Goal: Task Accomplishment & Management: Complete application form

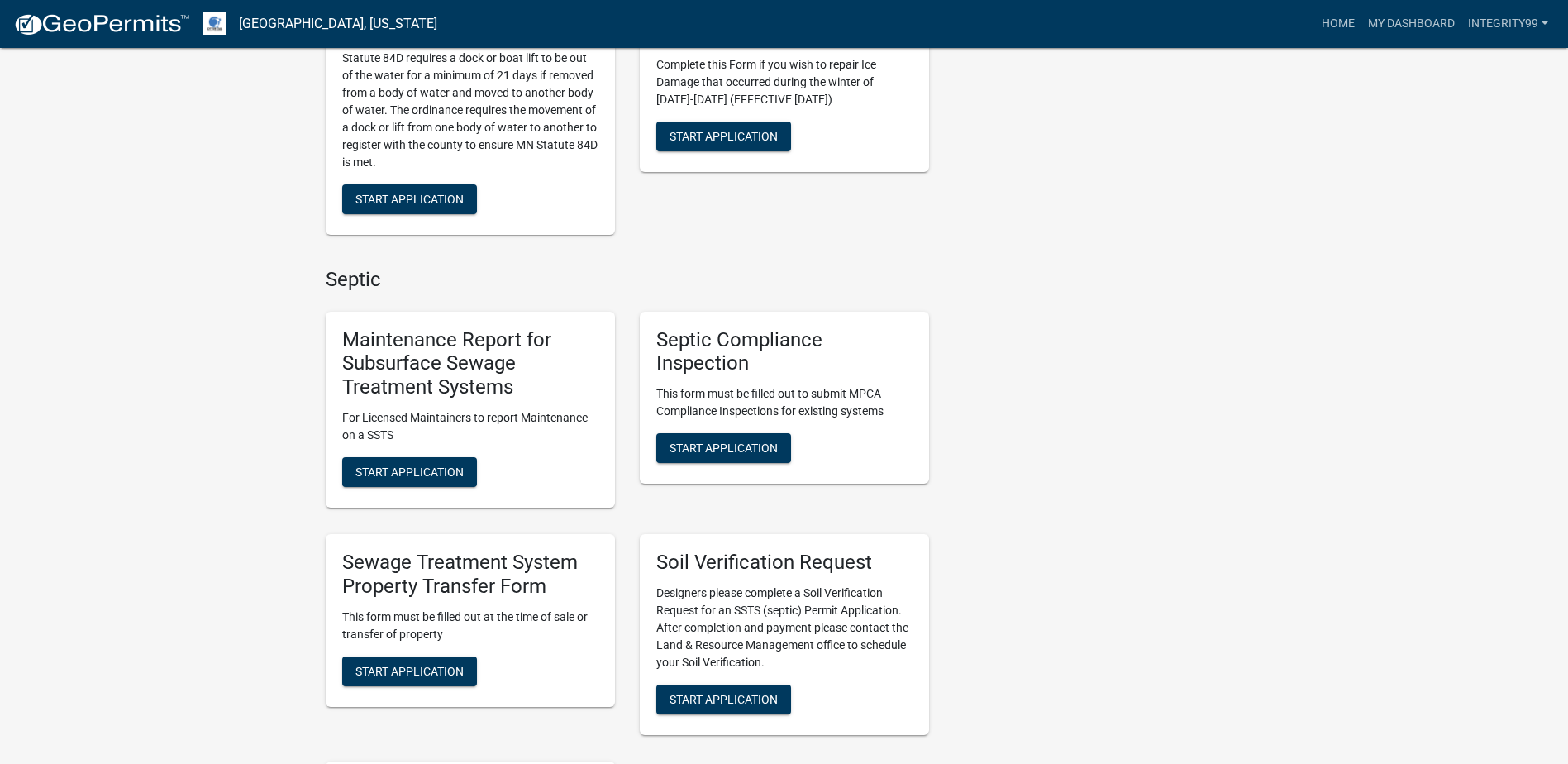
scroll to position [661, 0]
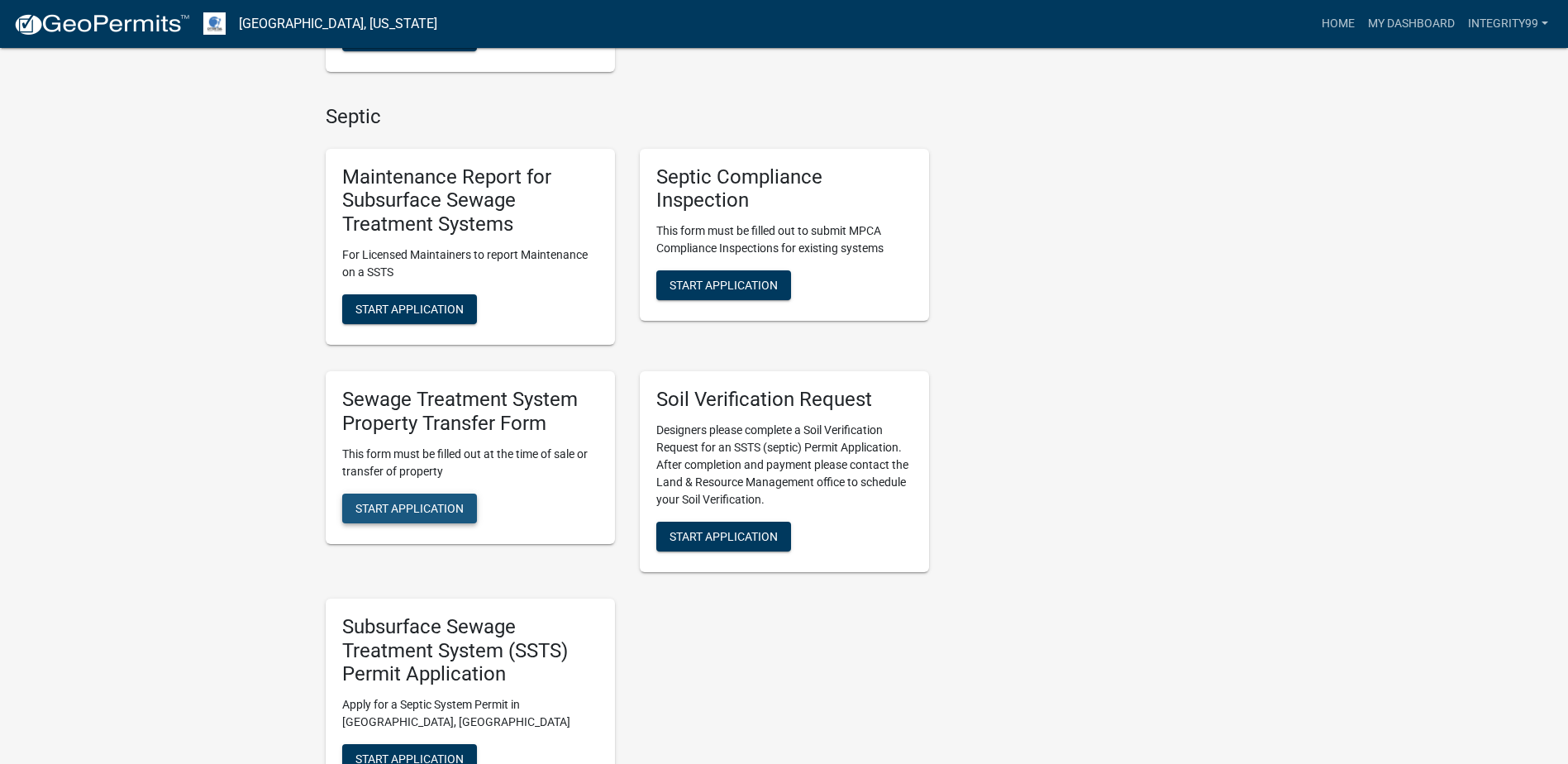
click at [385, 494] on button "Start Application" at bounding box center [410, 509] width 135 height 30
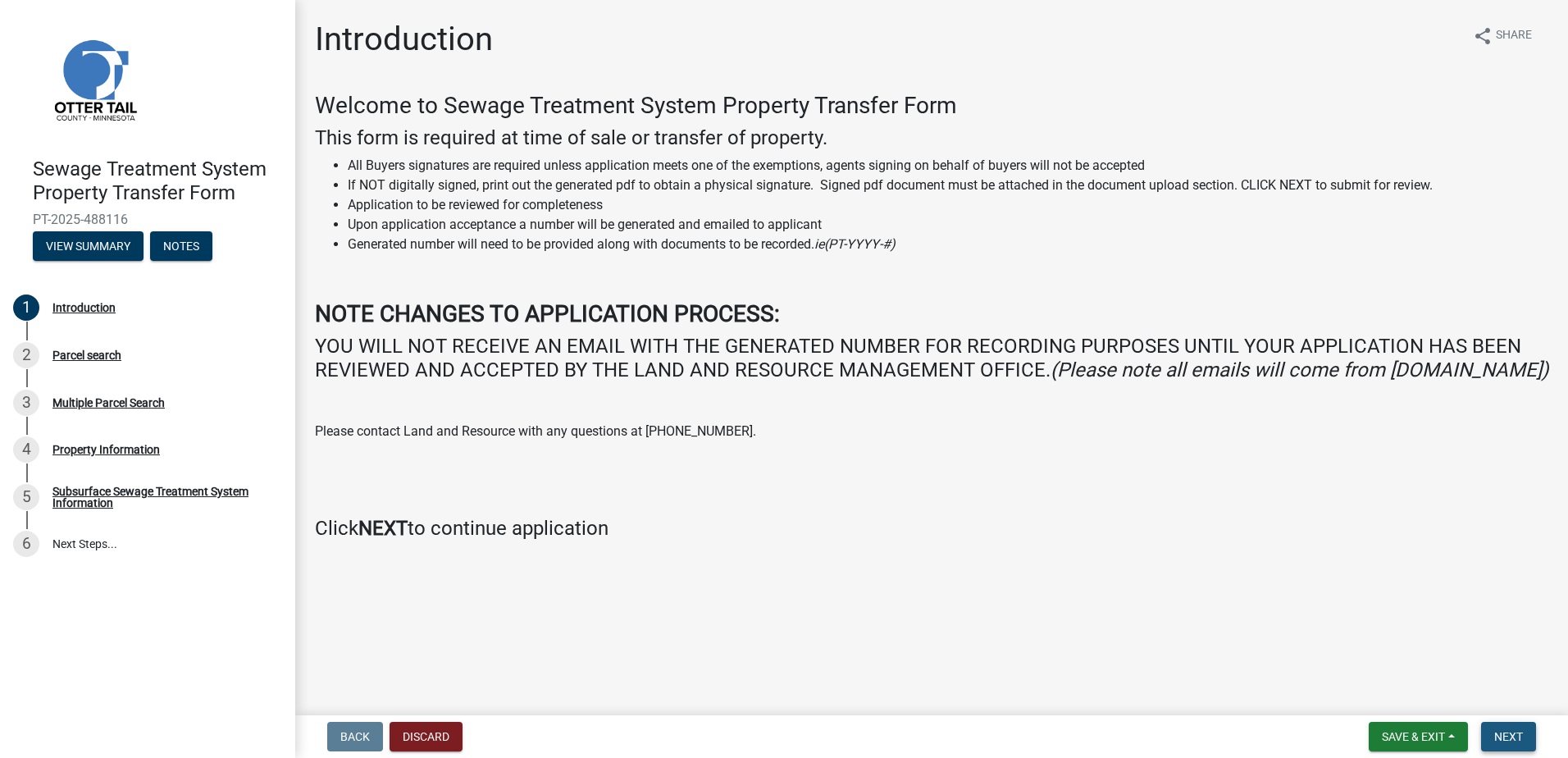
click at [1494, 736] on button "Next" at bounding box center [1508, 737] width 55 height 30
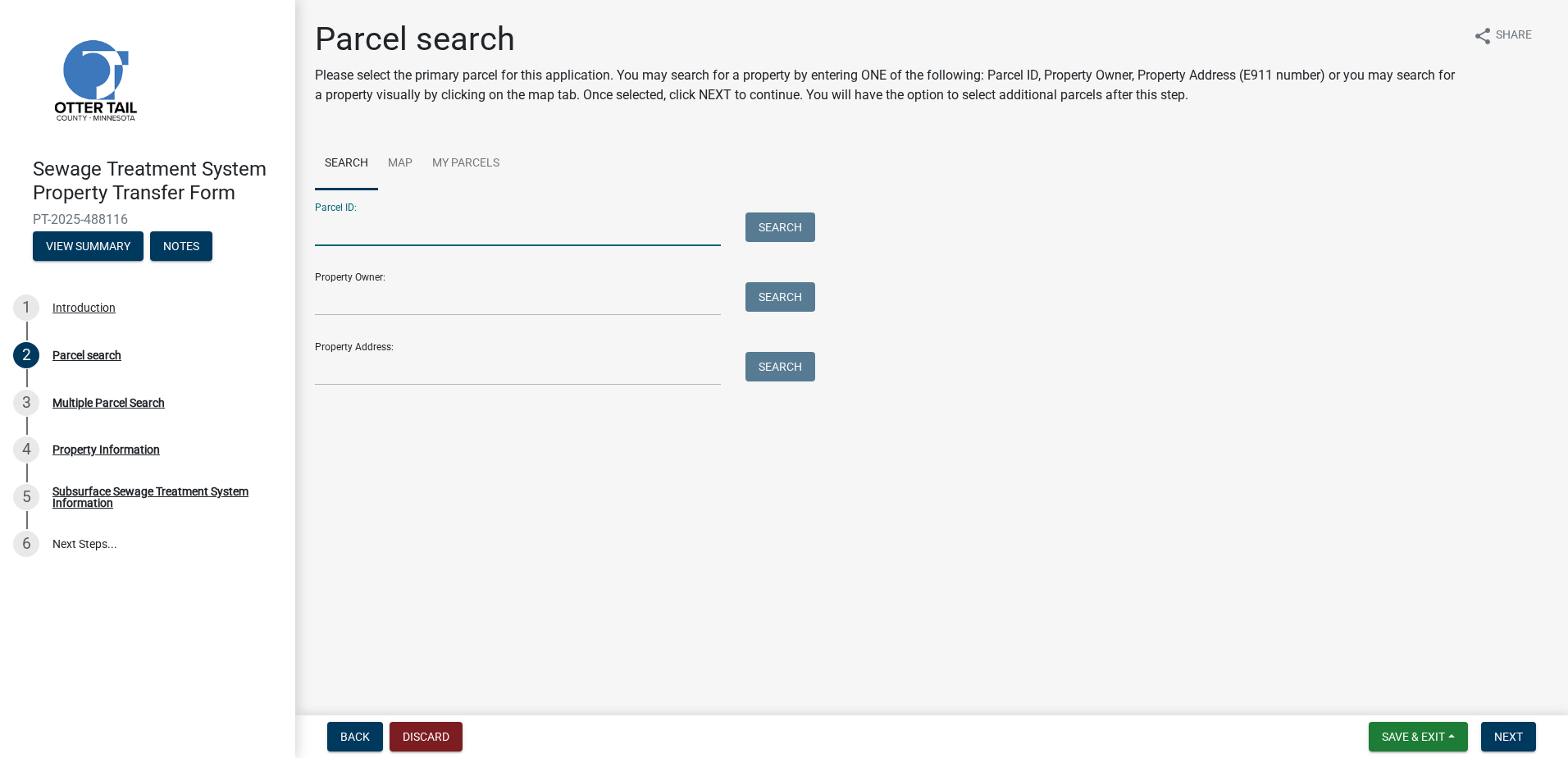
click at [342, 239] on input "Parcel ID:" at bounding box center [518, 229] width 406 height 34
type input "19000330239900"
click at [783, 219] on button "Search" at bounding box center [781, 228] width 69 height 30
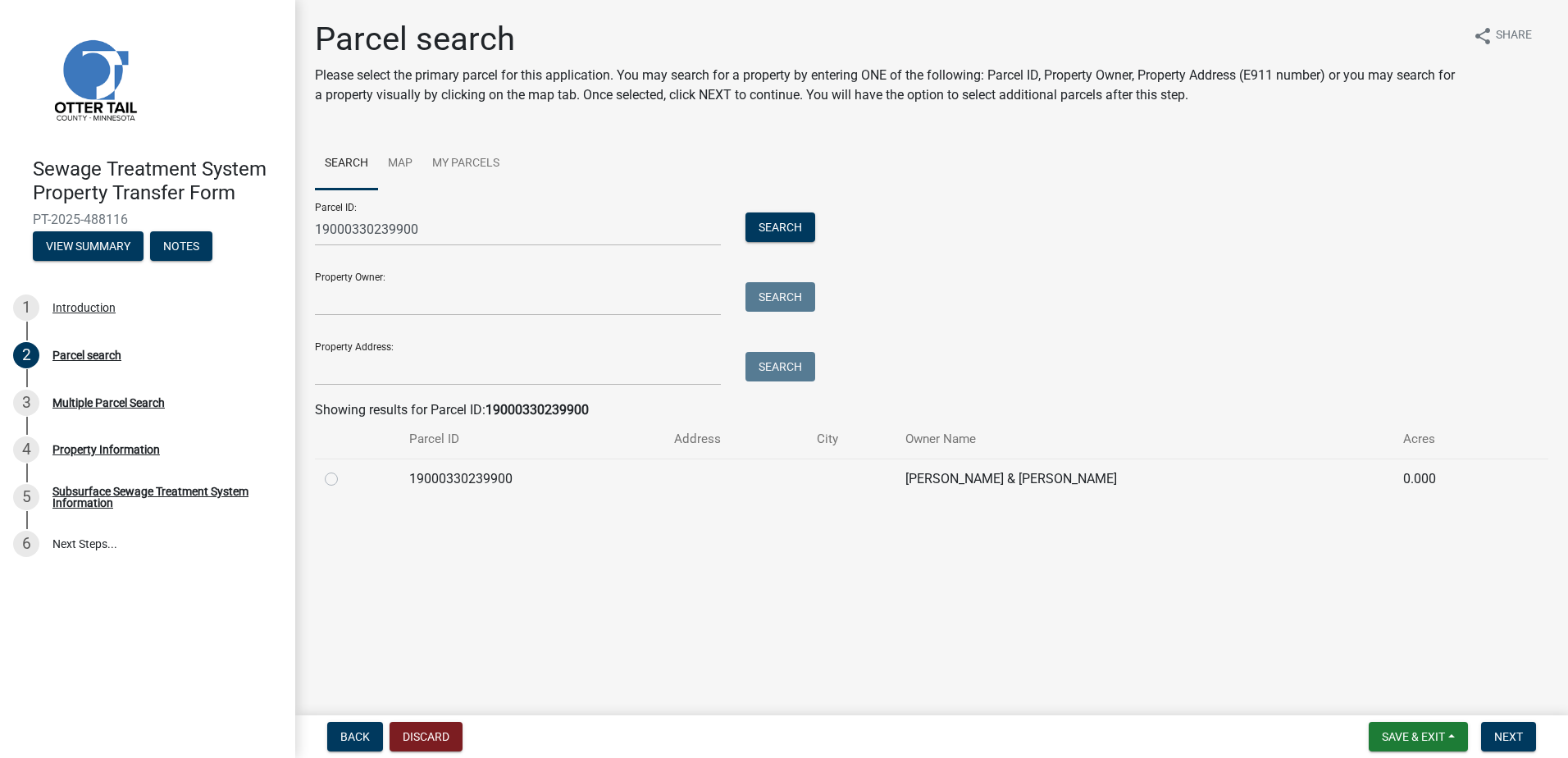
click at [345, 469] on label at bounding box center [345, 469] width 0 height 0
click at [345, 477] on input "radio" at bounding box center [350, 474] width 11 height 11
radio input "true"
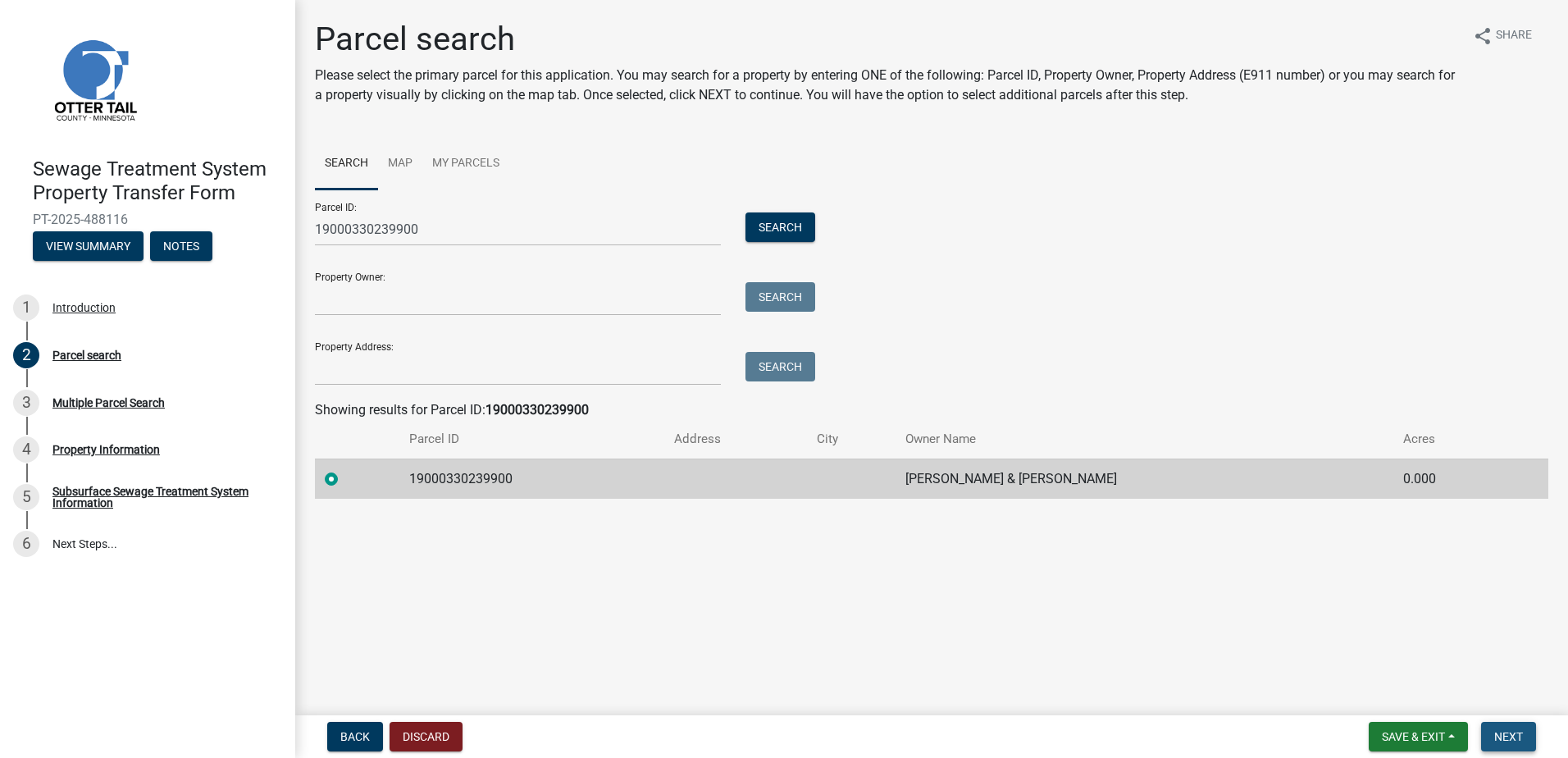
click at [1489, 736] on button "Next" at bounding box center [1508, 737] width 55 height 30
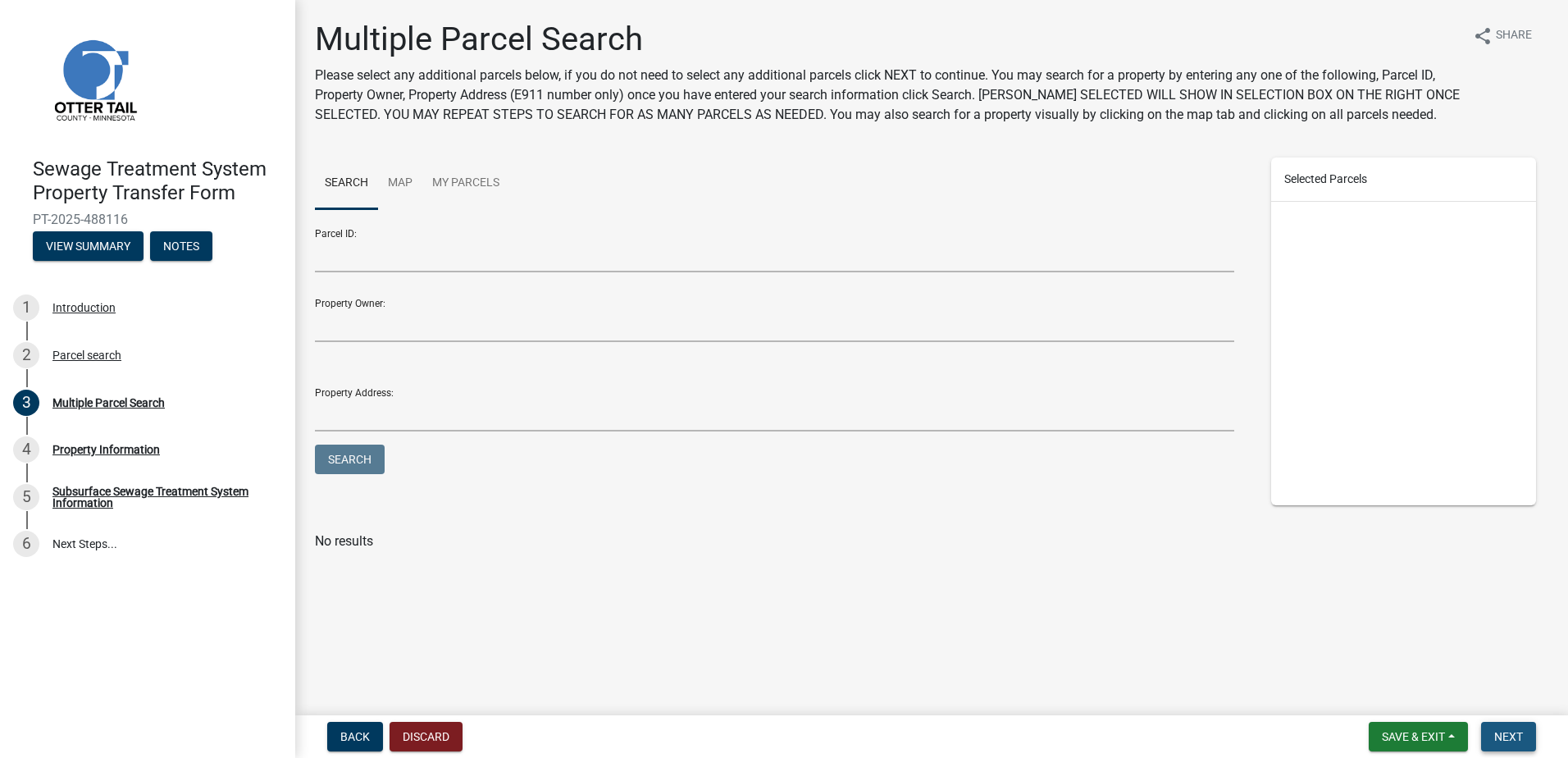
click at [1489, 736] on button "Next" at bounding box center [1508, 737] width 55 height 30
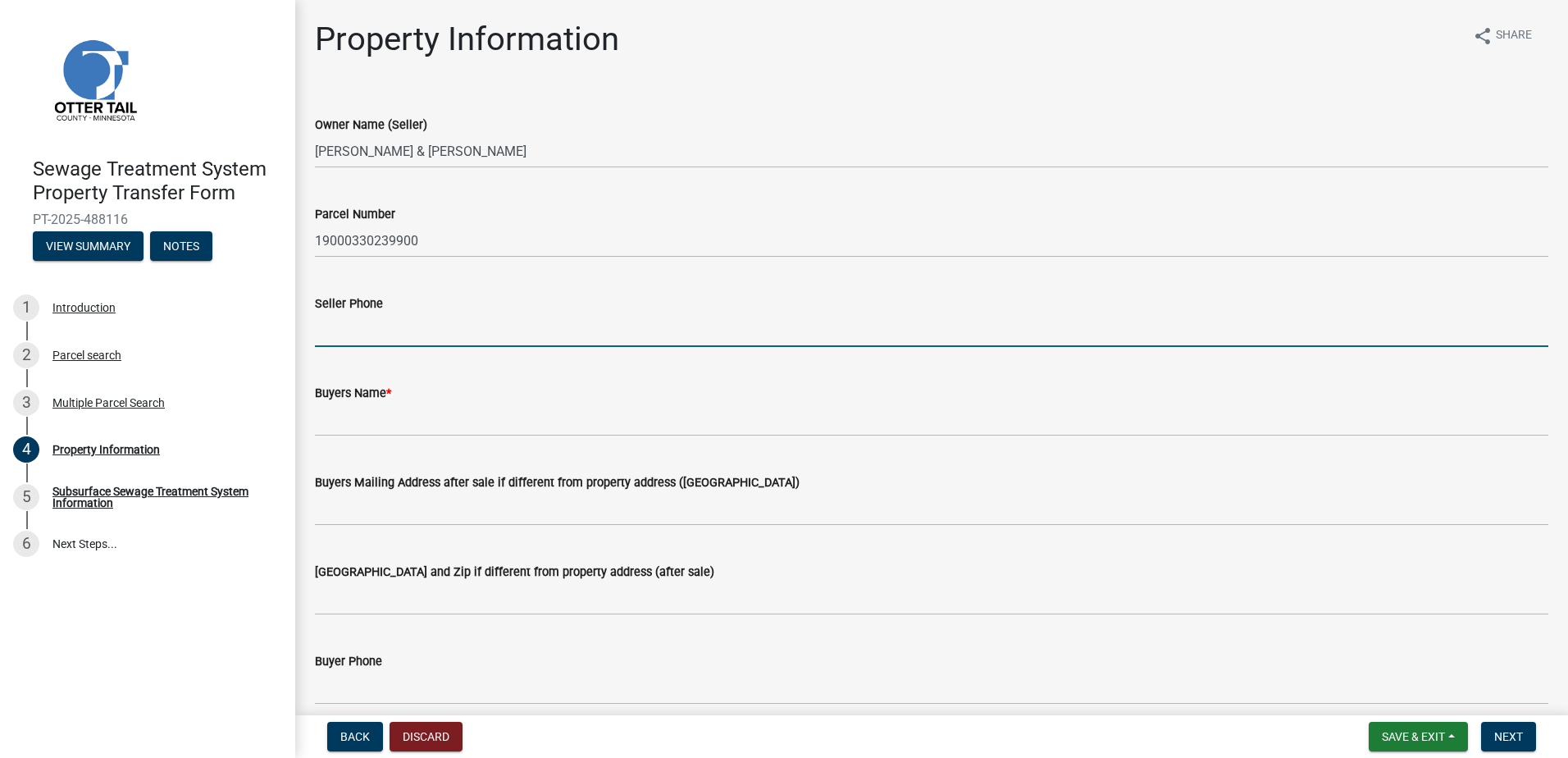
click at [351, 335] on input "Seller Phone" at bounding box center [932, 330] width 1234 height 34
type input "[PHONE_NUMBER]"
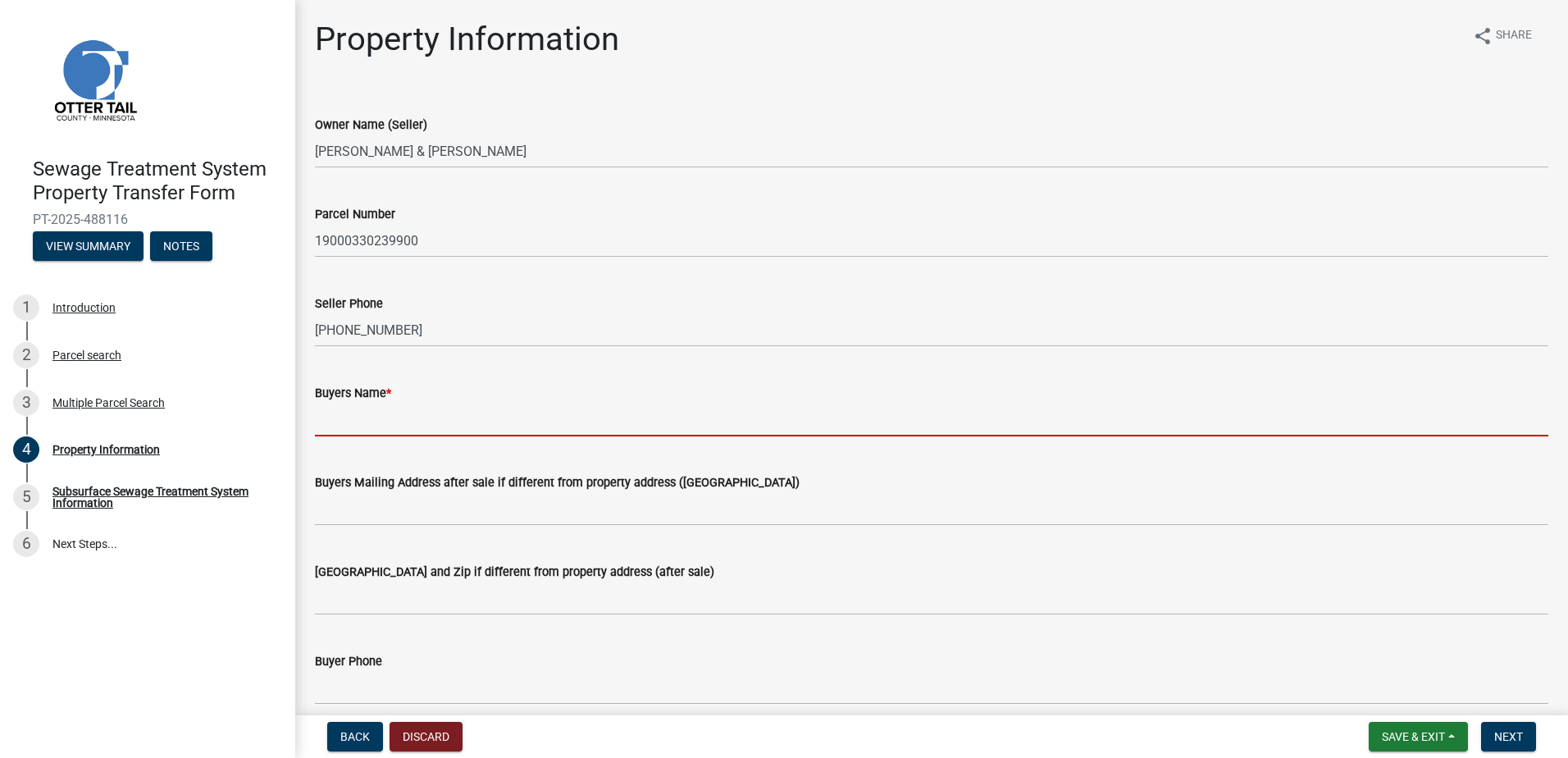
click at [337, 418] on input "Buyers Name *" at bounding box center [932, 420] width 1234 height 34
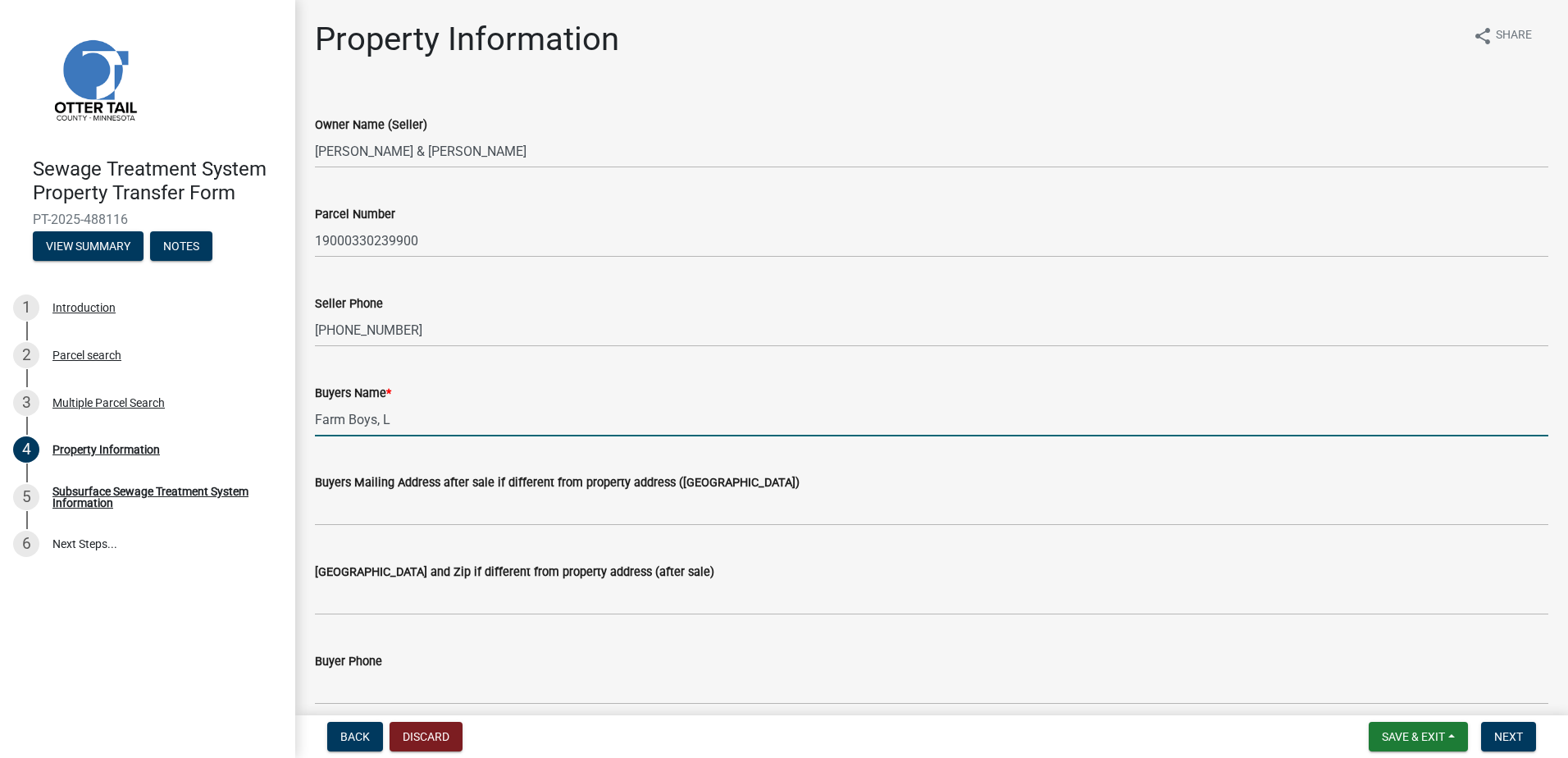
type input "Farm Boys, L"
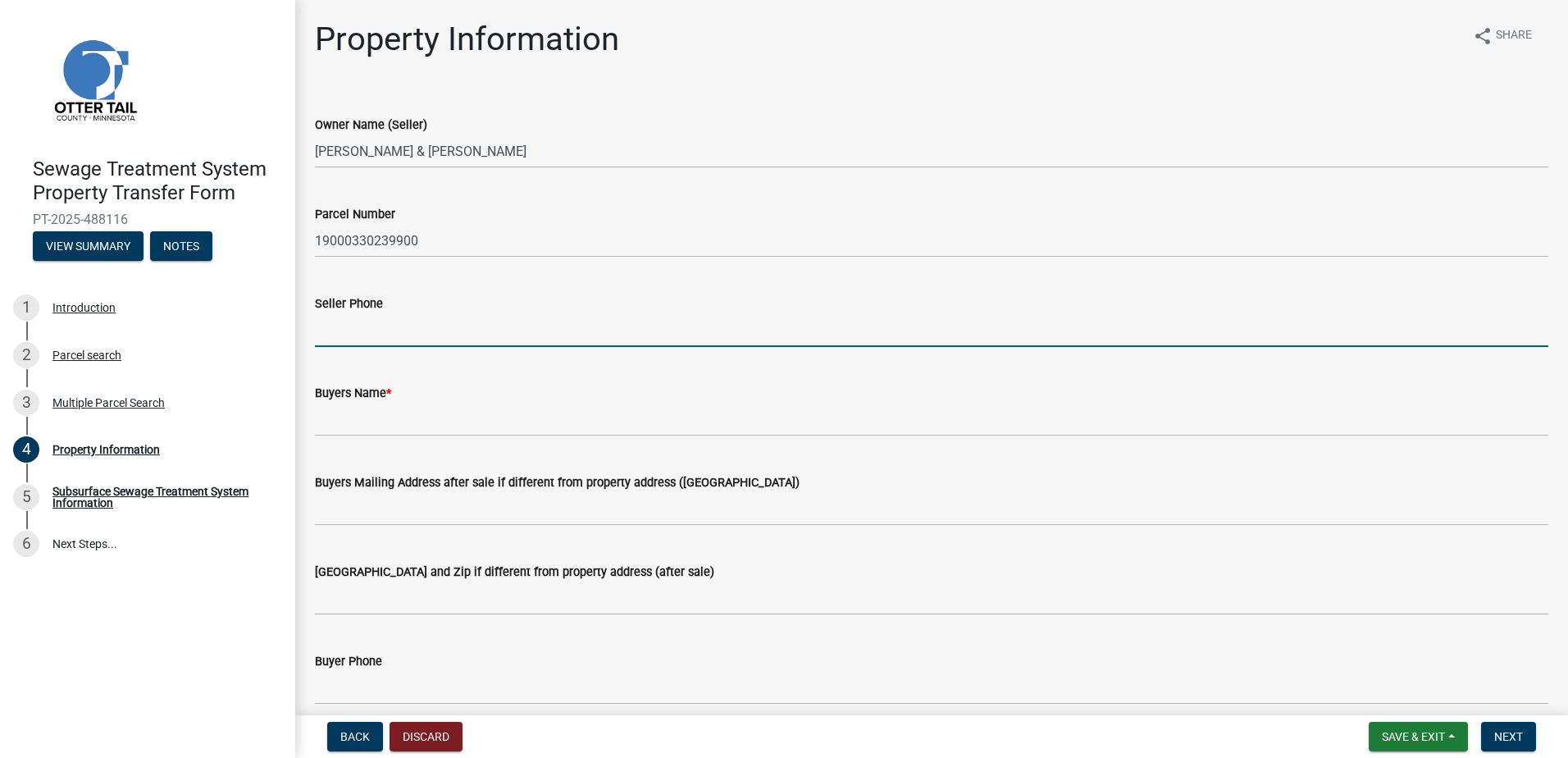
click at [364, 337] on input "Seller Phone" at bounding box center [932, 330] width 1234 height 34
type input "[PHONE_NUMBER]"
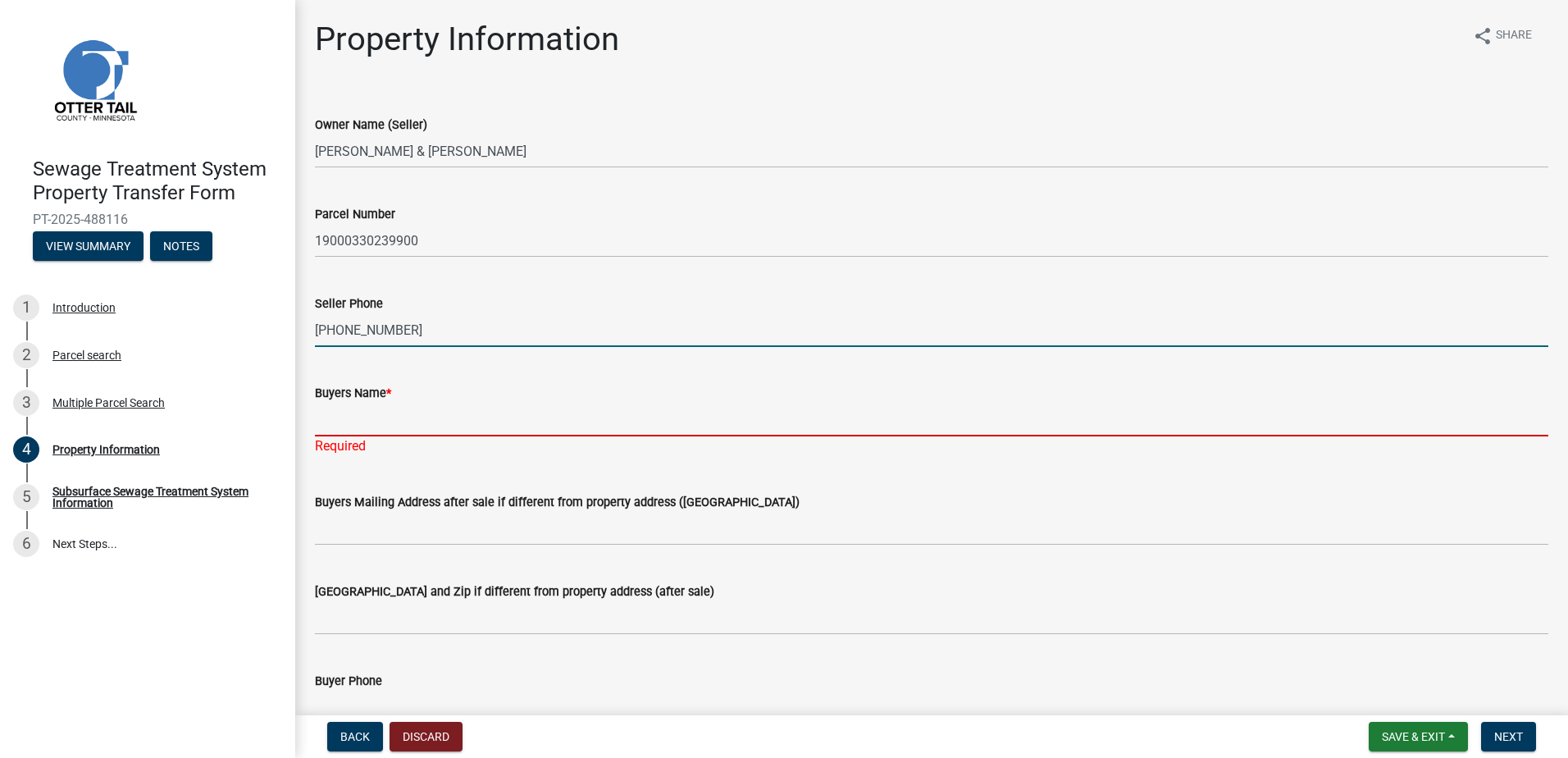
click at [345, 419] on input "Buyers Name *" at bounding box center [932, 420] width 1234 height 34
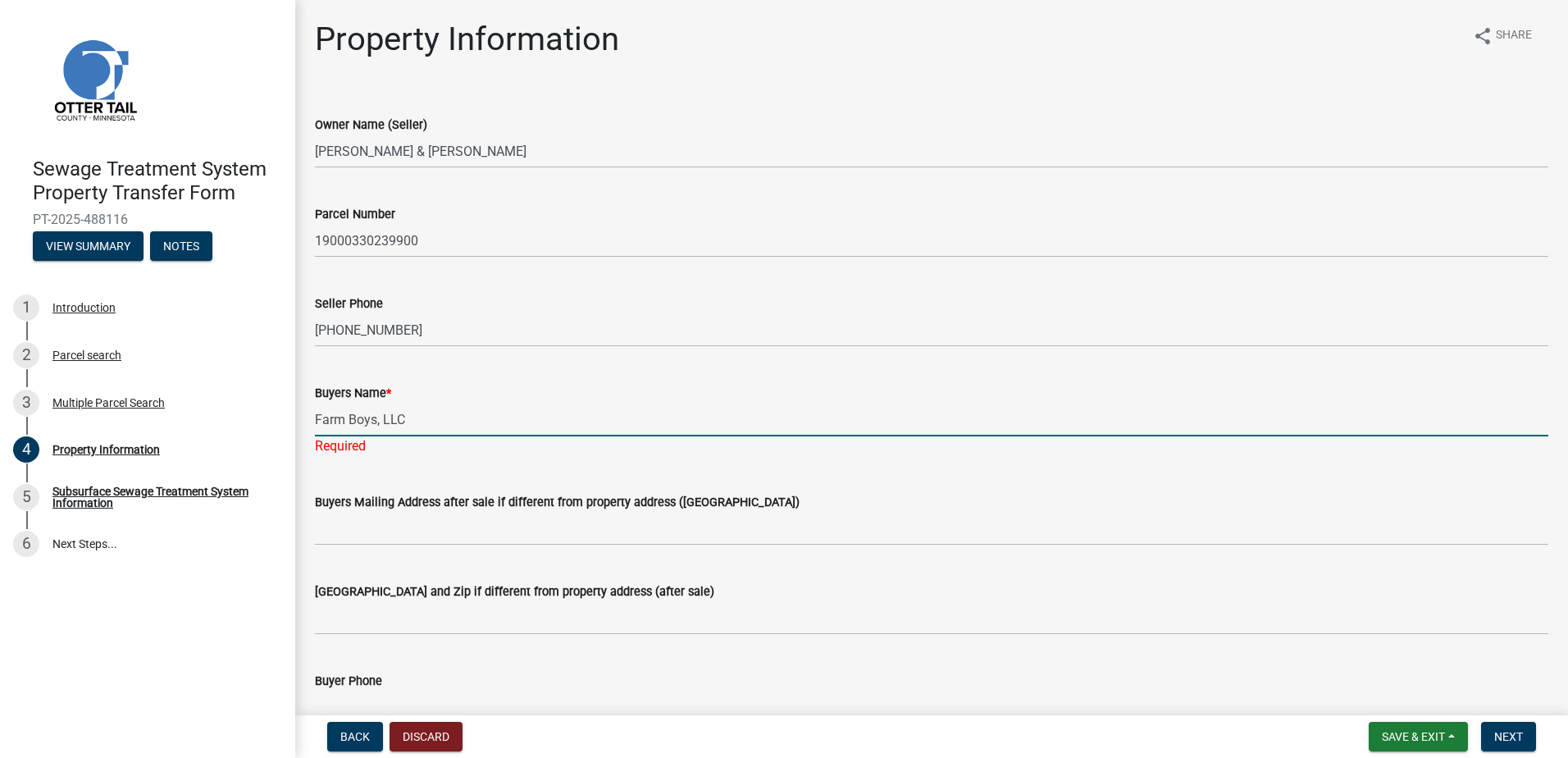
type input "Farm Boys, LLC"
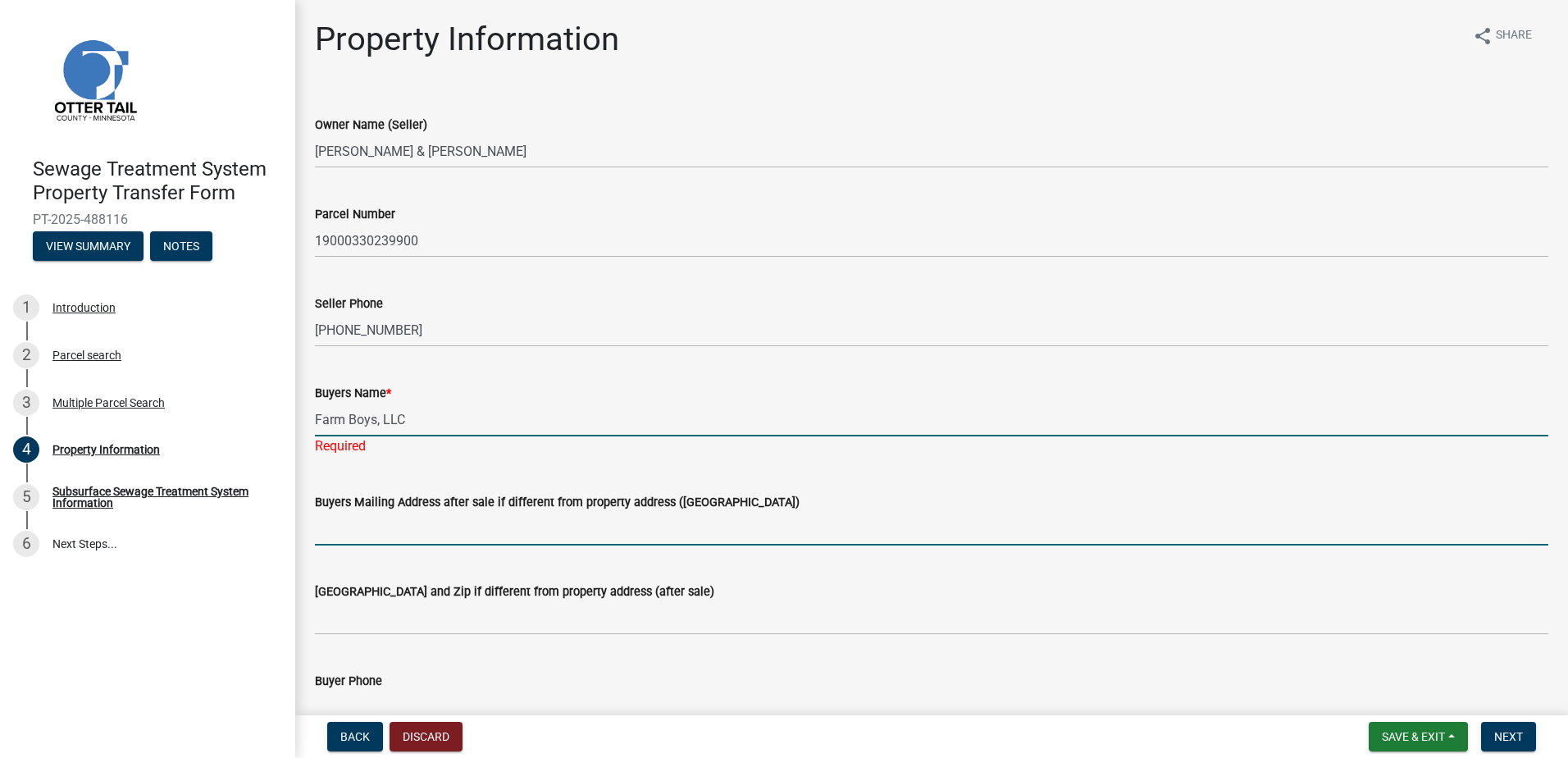
click at [341, 534] on wm-data-entity-input "Buyers Mailing Address after sale if different from property address ([GEOGRAPH…" at bounding box center [932, 514] width 1234 height 89
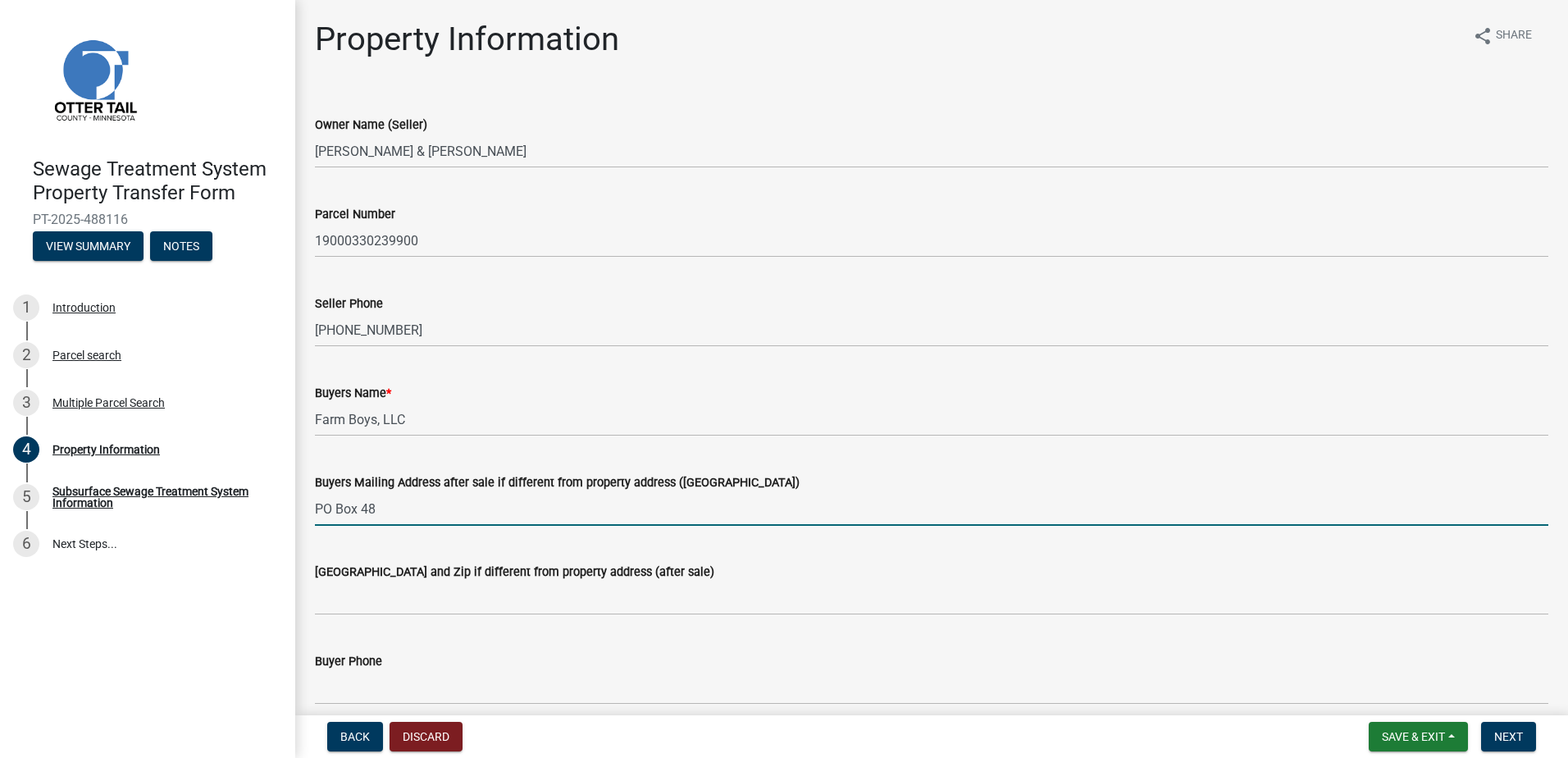
type input "PO Box 48"
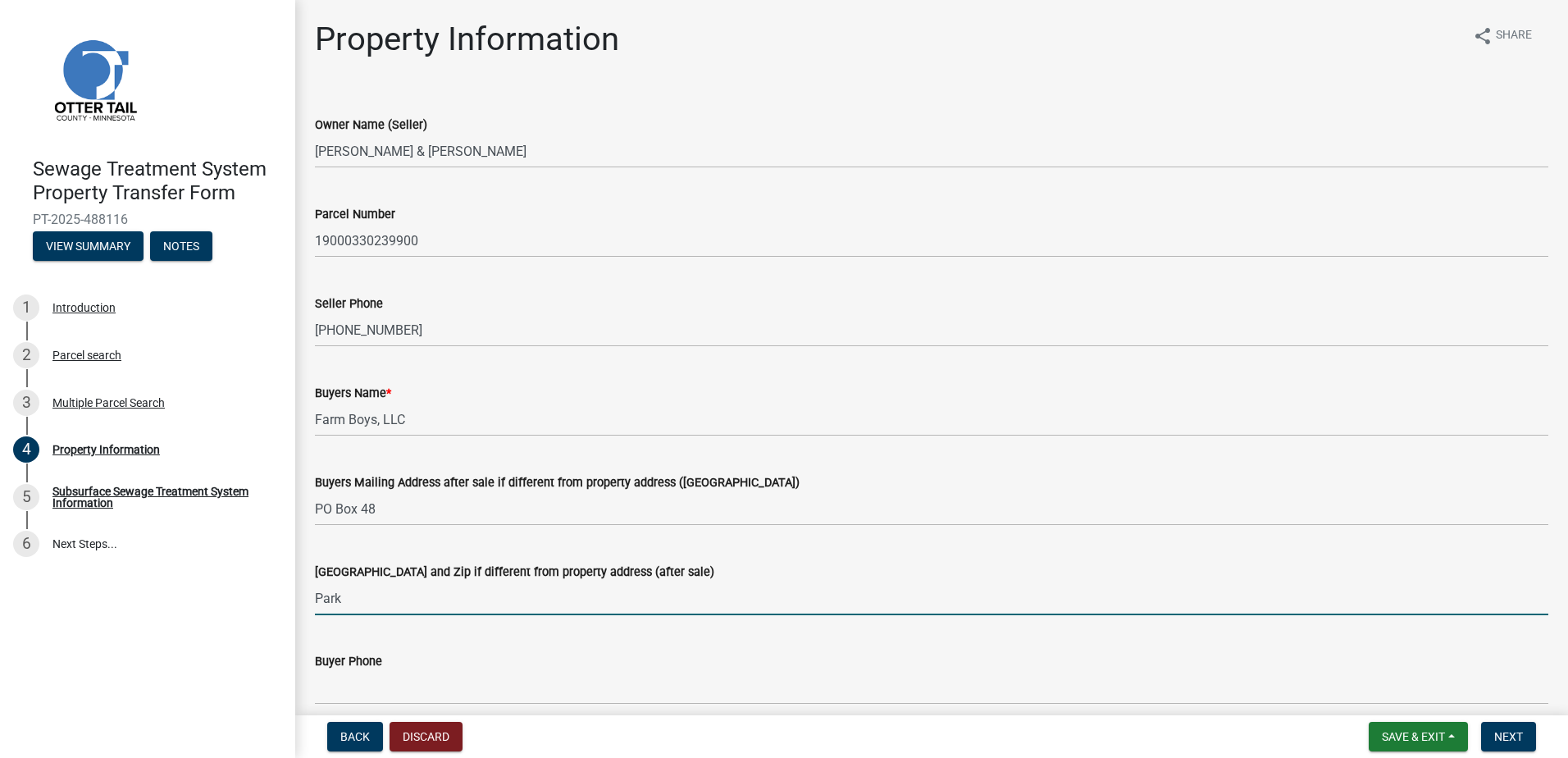
type input "[GEOGRAPHIC_DATA]"
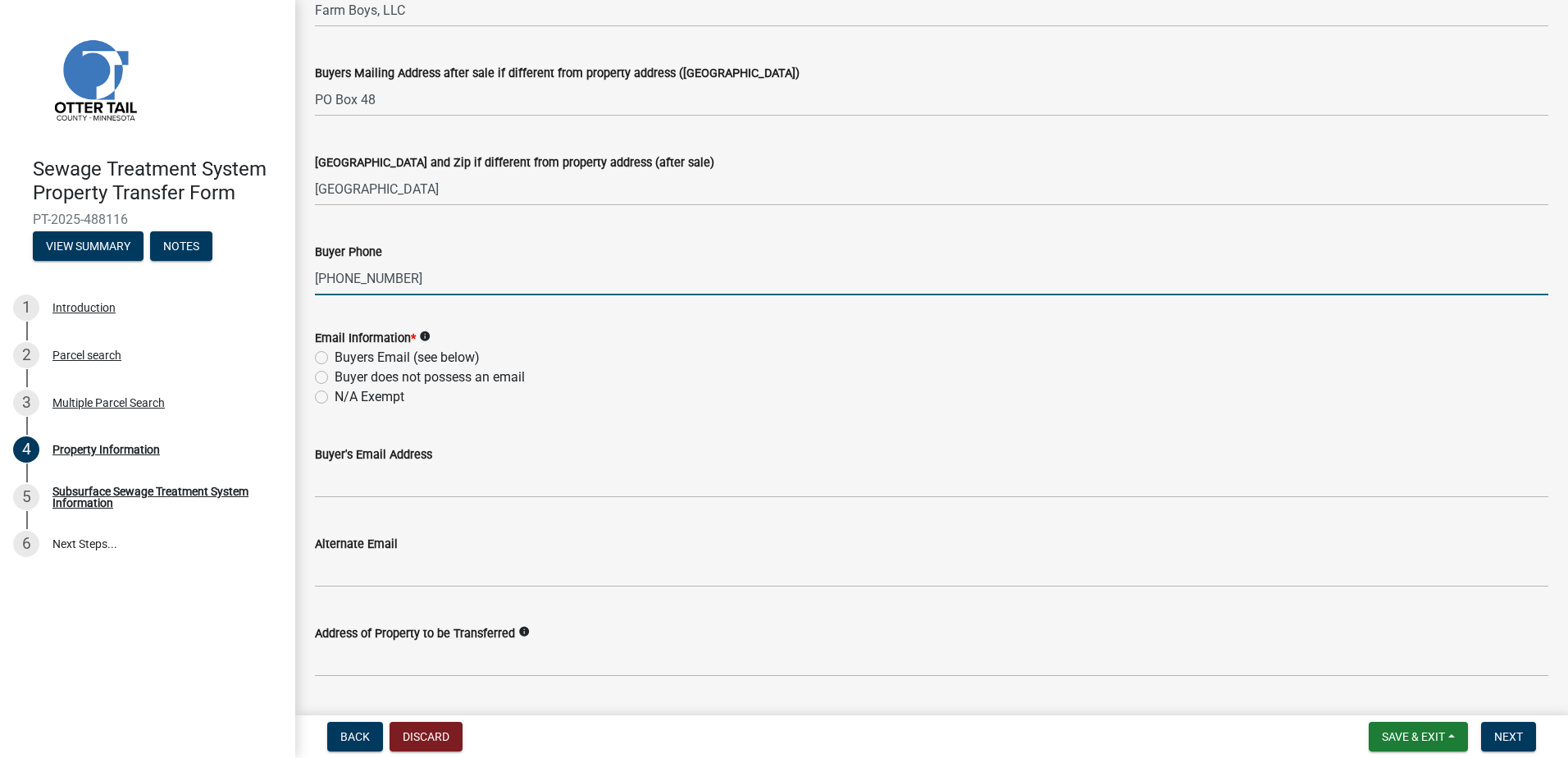
scroll to position [410, 0]
type input "[PHONE_NUMBER]"
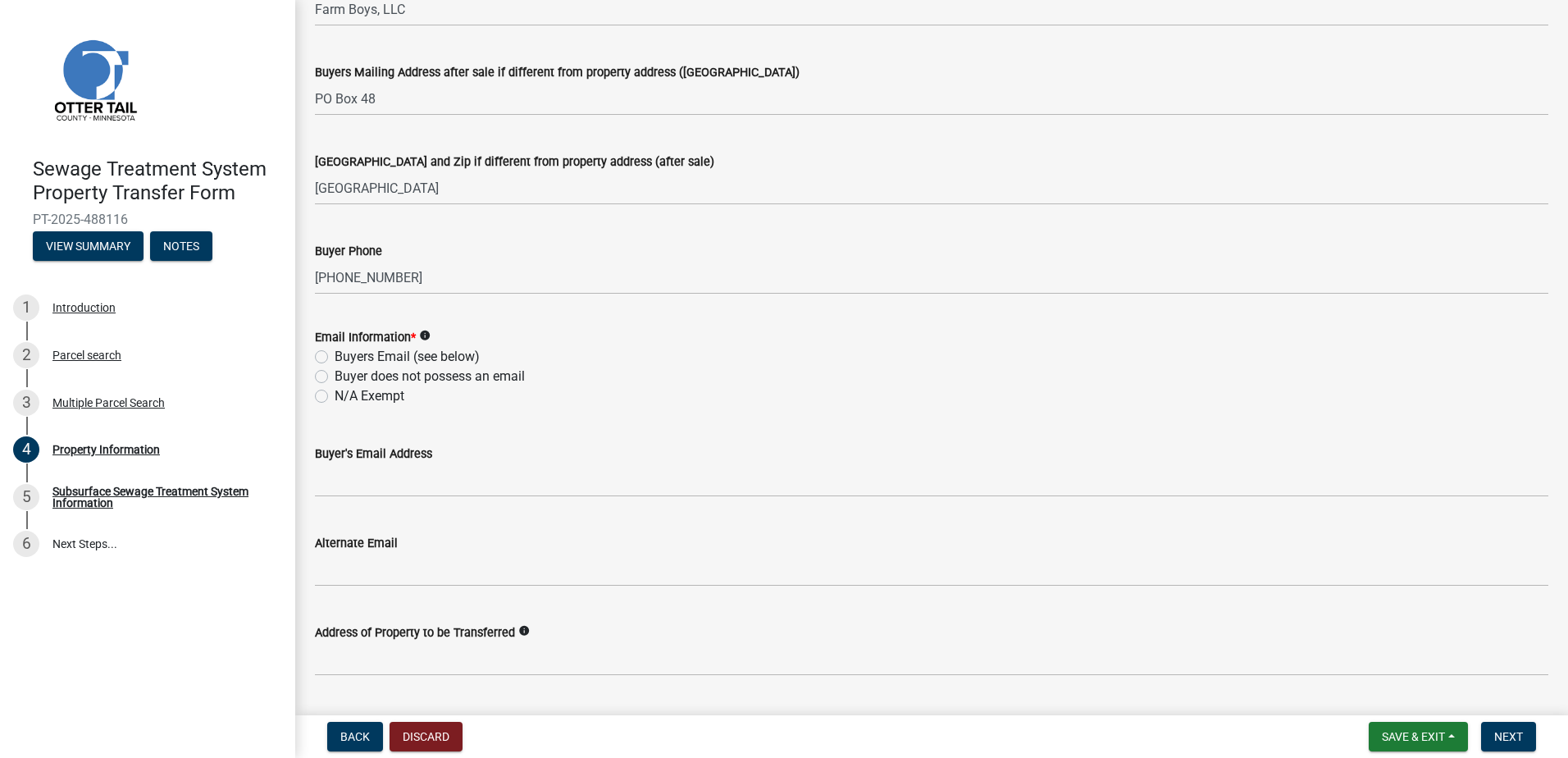
click at [335, 357] on label "Buyers Email (see below)" at bounding box center [408, 357] width 146 height 20
click at [335, 357] on input "Buyers Email (see below)" at bounding box center [340, 353] width 11 height 11
radio input "true"
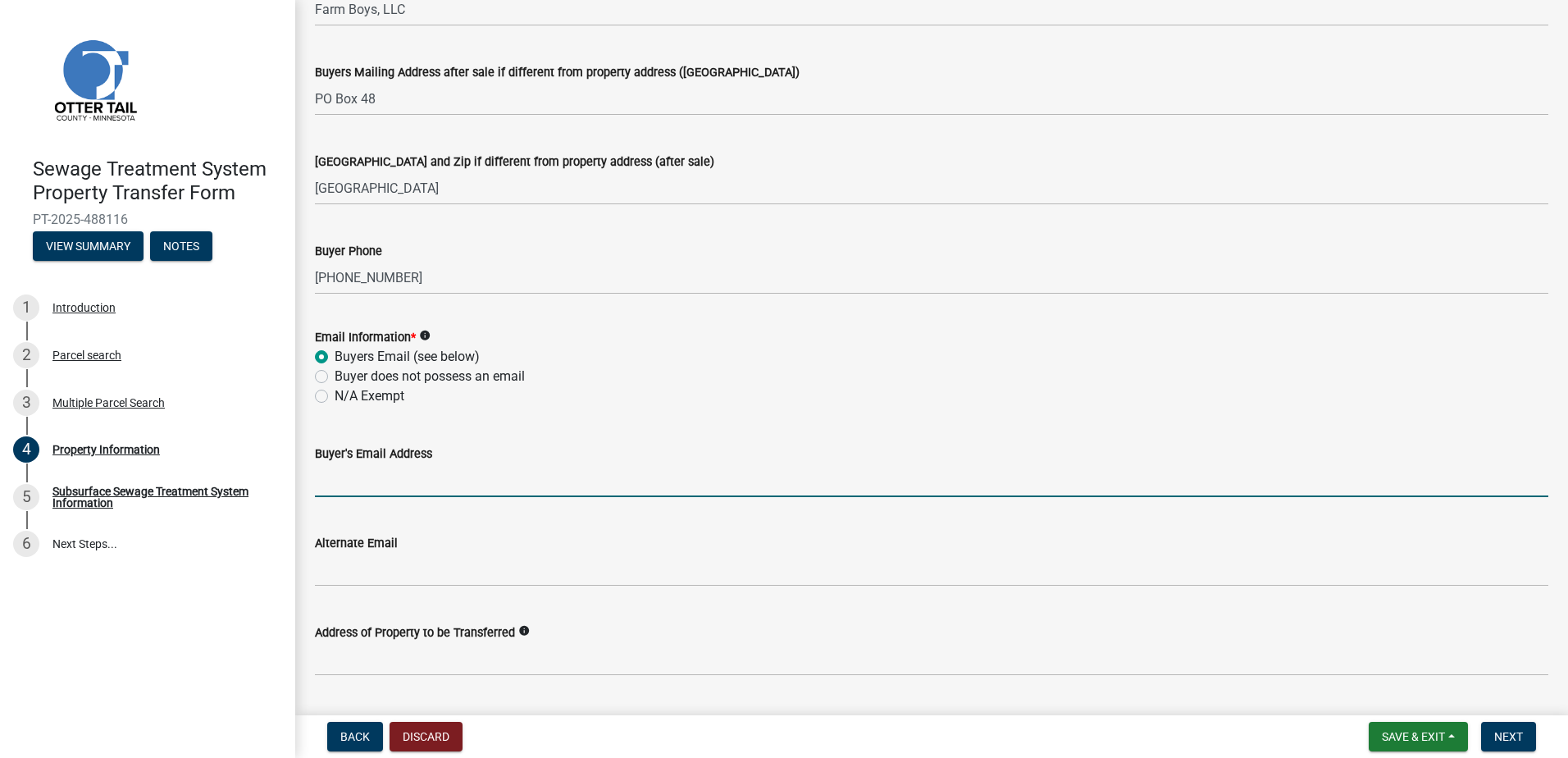
click at [343, 485] on input "Buyer's Email Address" at bounding box center [932, 480] width 1234 height 34
type input "[EMAIL_ADDRESS][DOMAIN_NAME]"
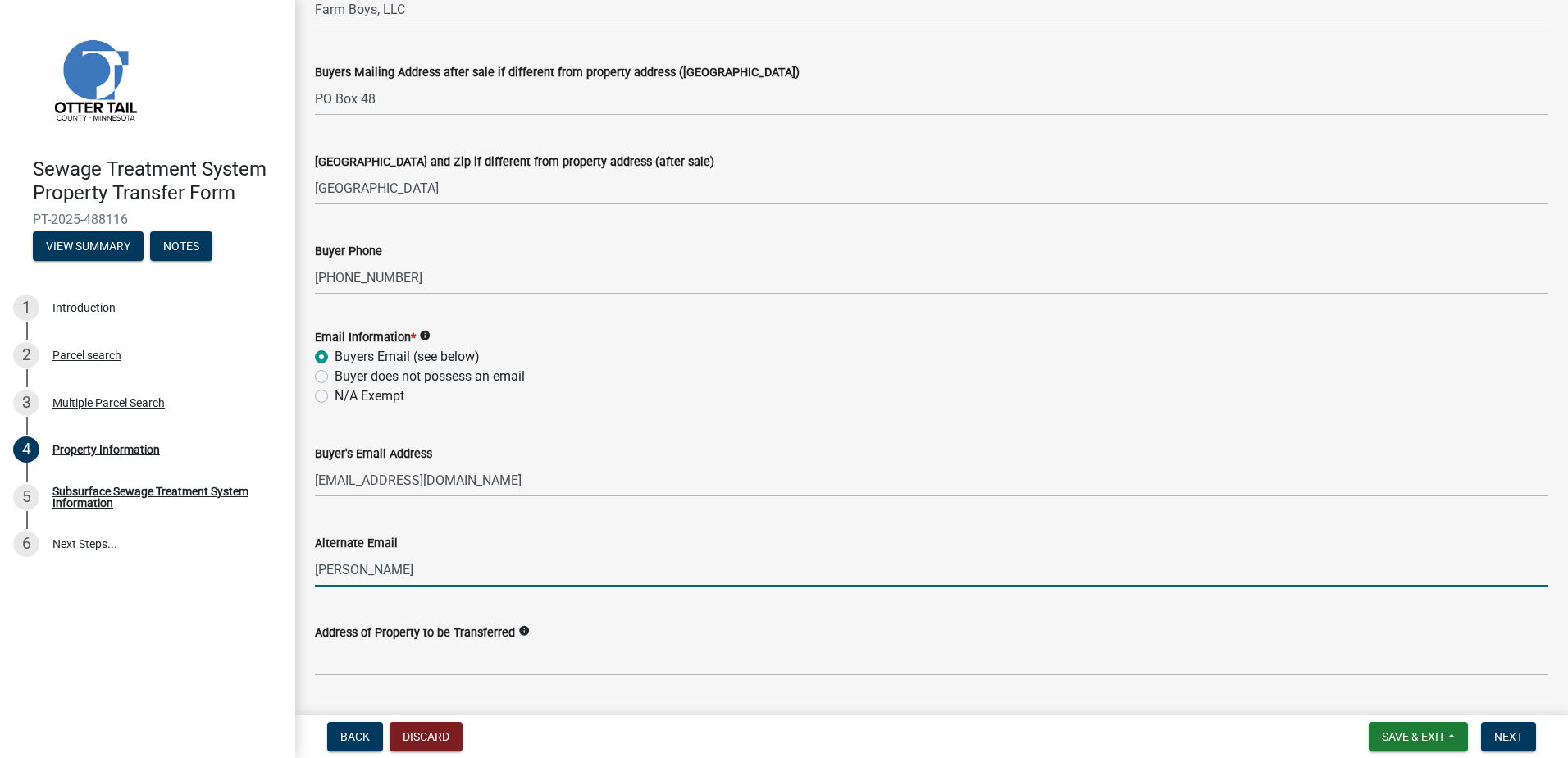
type input "[PERSON_NAME][EMAIL_ADDRESS][DOMAIN_NAME]"
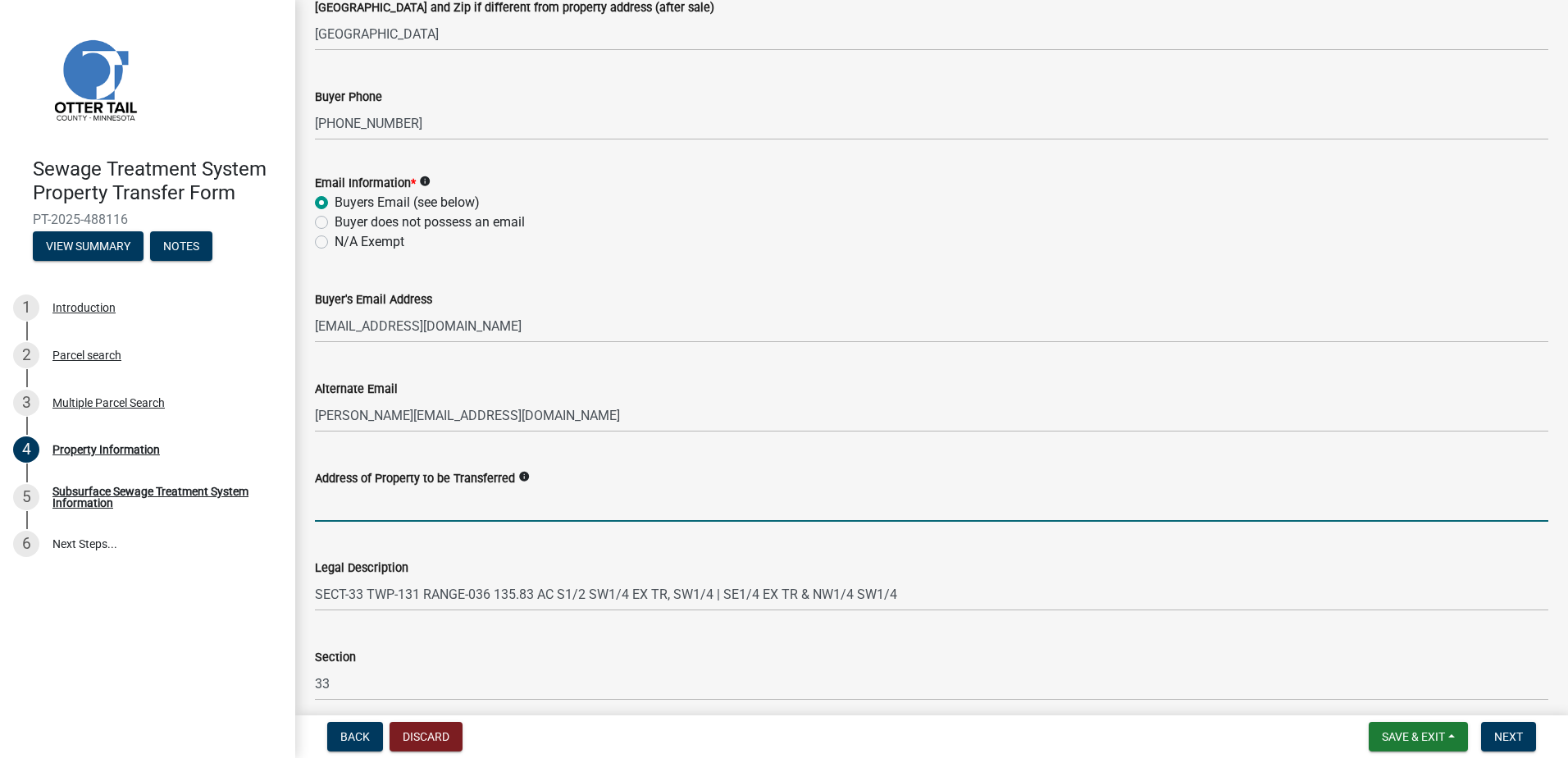
scroll to position [574, 0]
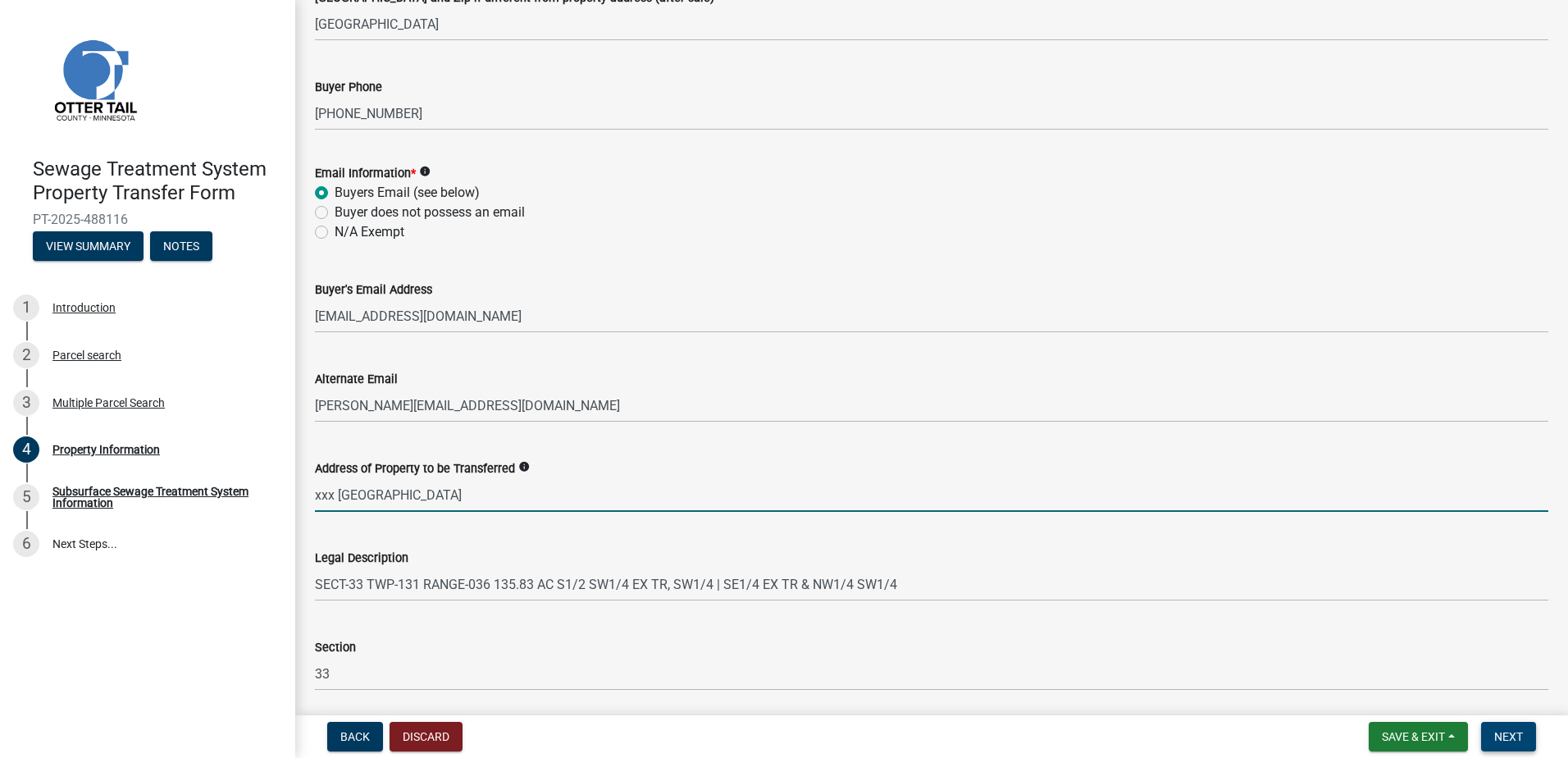
type input "xxx [GEOGRAPHIC_DATA]"
click at [1503, 732] on span "Next" at bounding box center [1508, 737] width 29 height 13
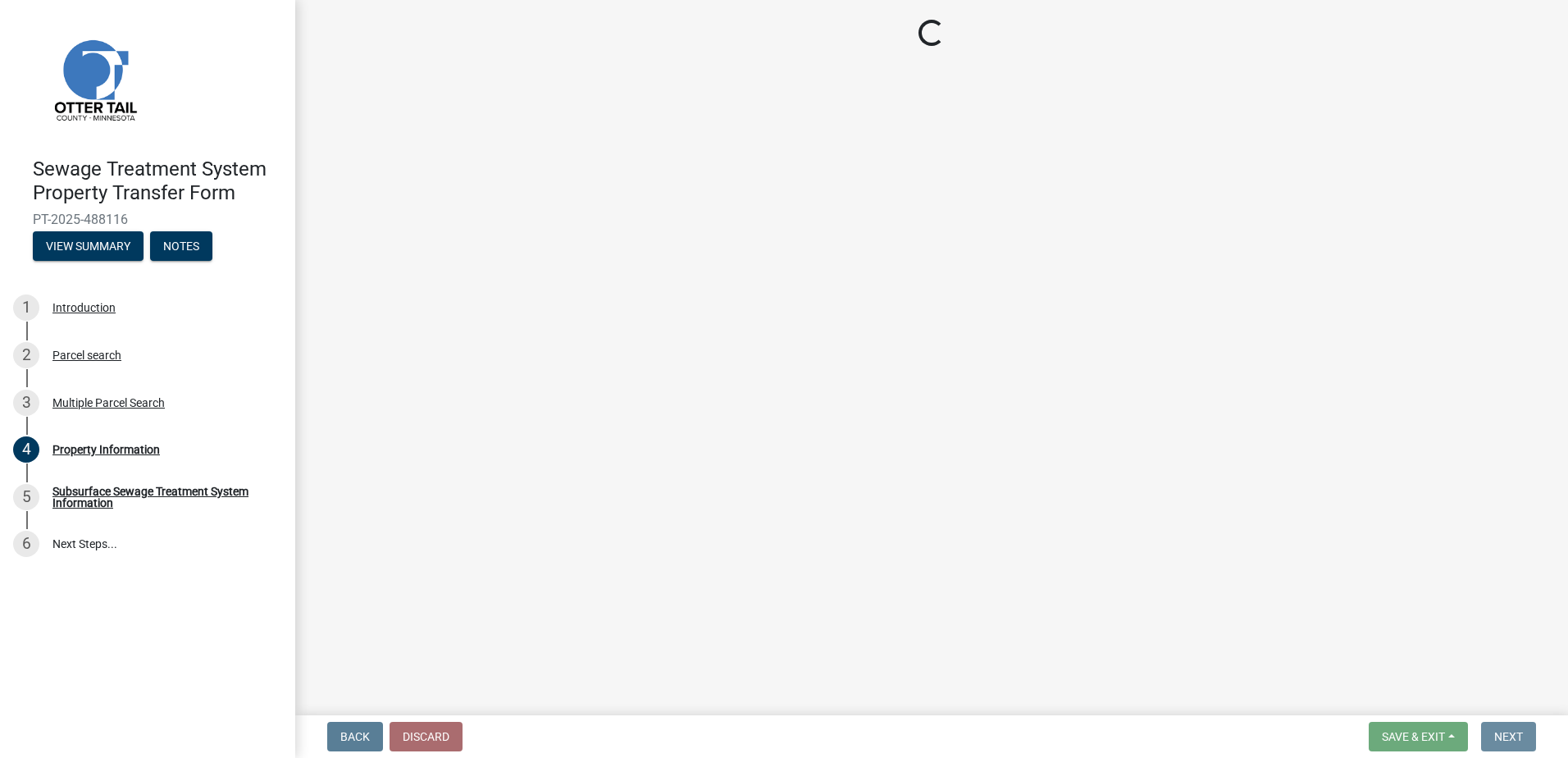
scroll to position [0, 0]
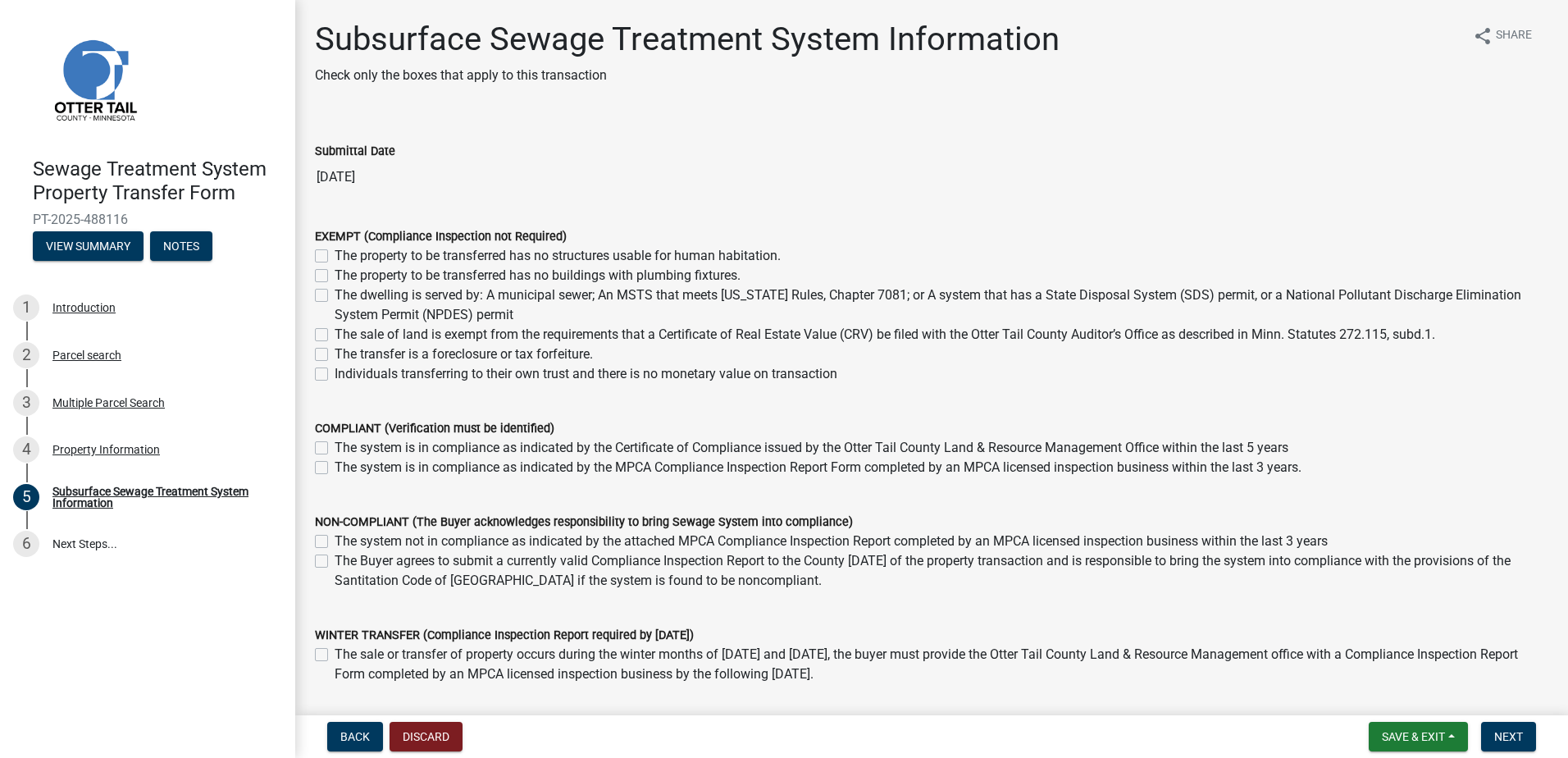
click at [335, 273] on label "The property to be transferred has no buildings with plumbing fixtures." at bounding box center [538, 276] width 406 height 20
click at [335, 273] on input "The property to be transferred has no buildings with plumbing fixtures." at bounding box center [340, 271] width 11 height 11
checkbox input "true"
checkbox input "false"
checkbox input "true"
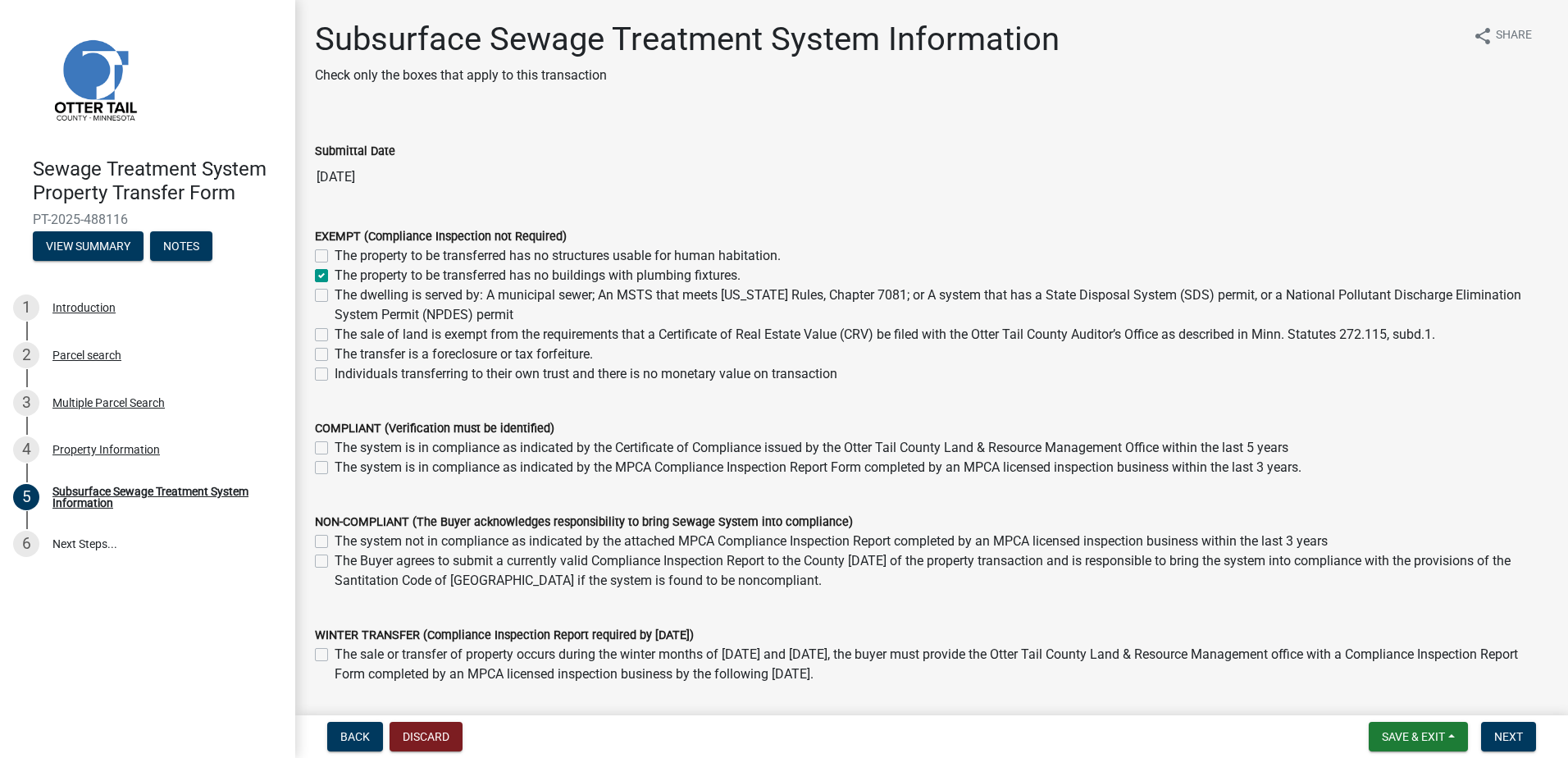
checkbox input "false"
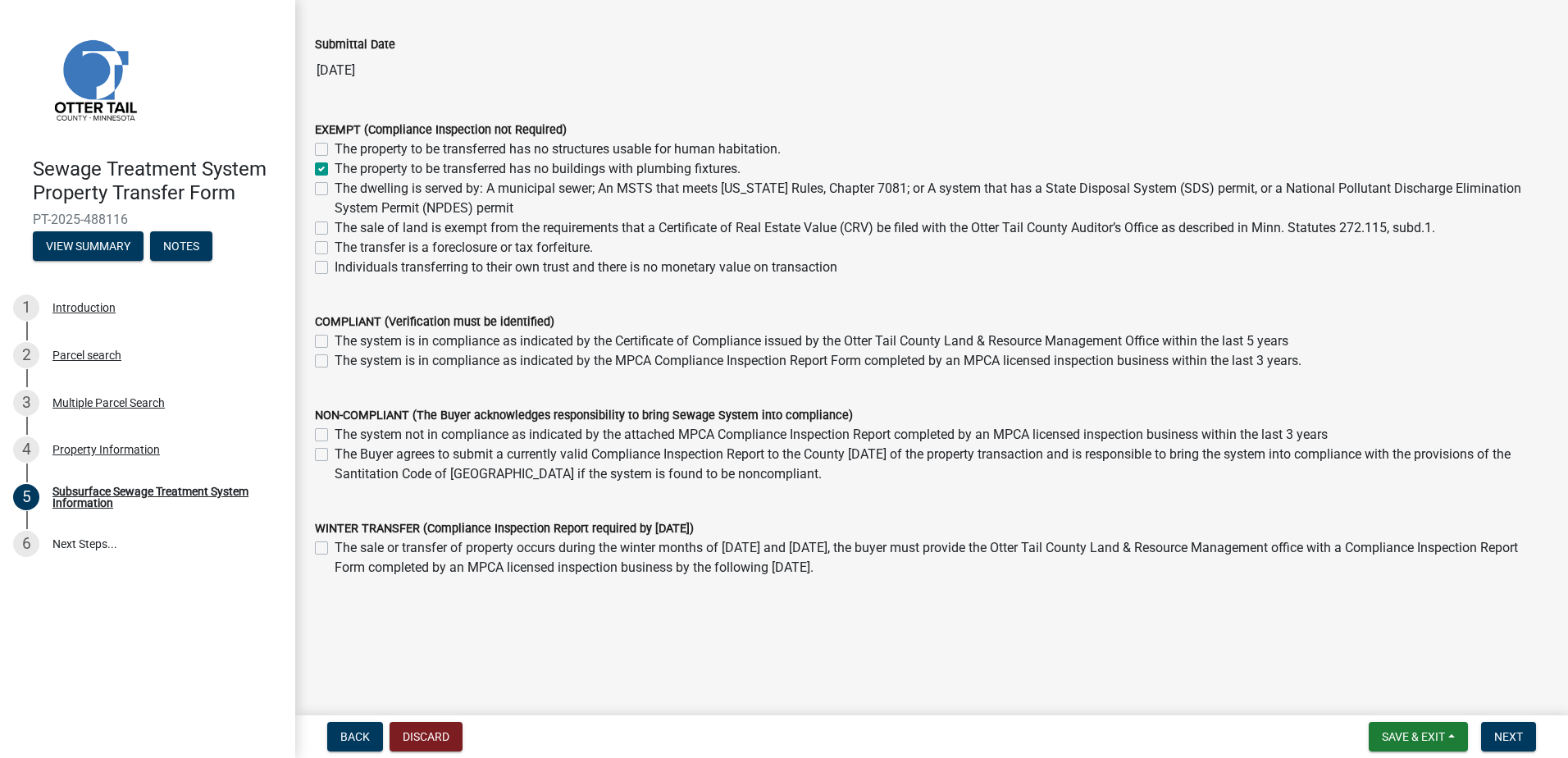
scroll to position [107, 0]
click at [1502, 731] on span "Next" at bounding box center [1508, 737] width 29 height 13
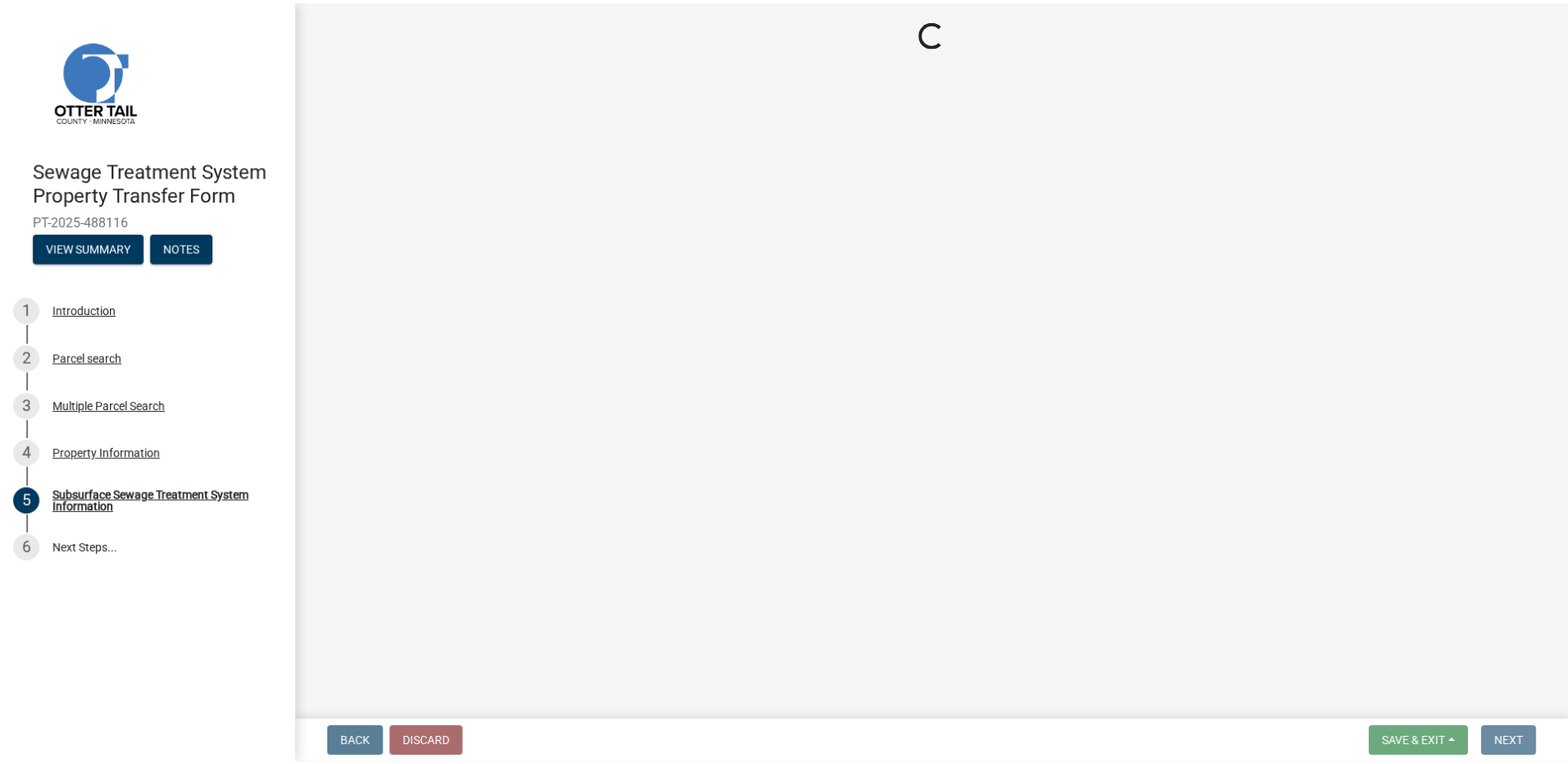
scroll to position [0, 0]
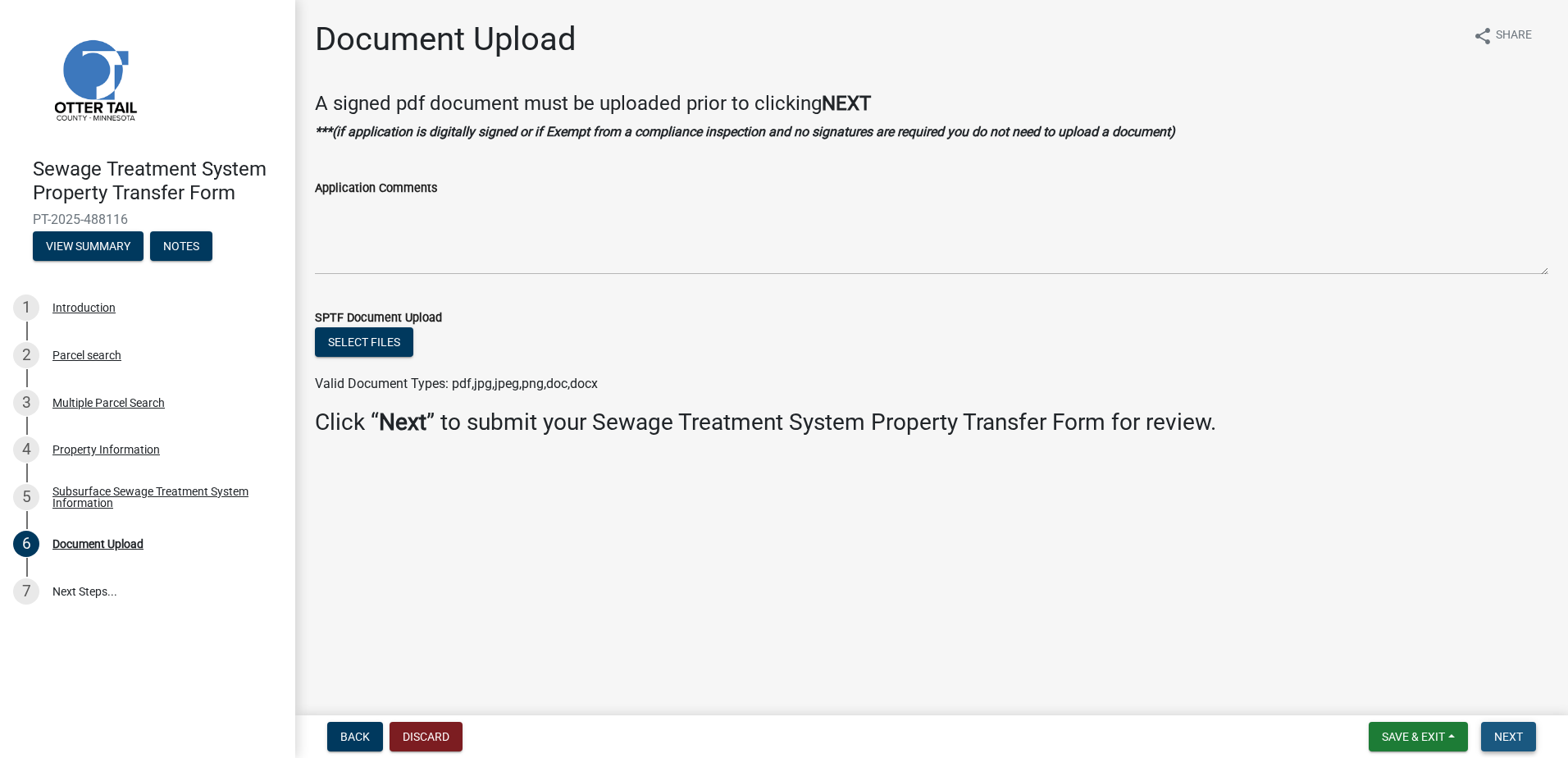
click at [1502, 731] on span "Next" at bounding box center [1508, 737] width 29 height 13
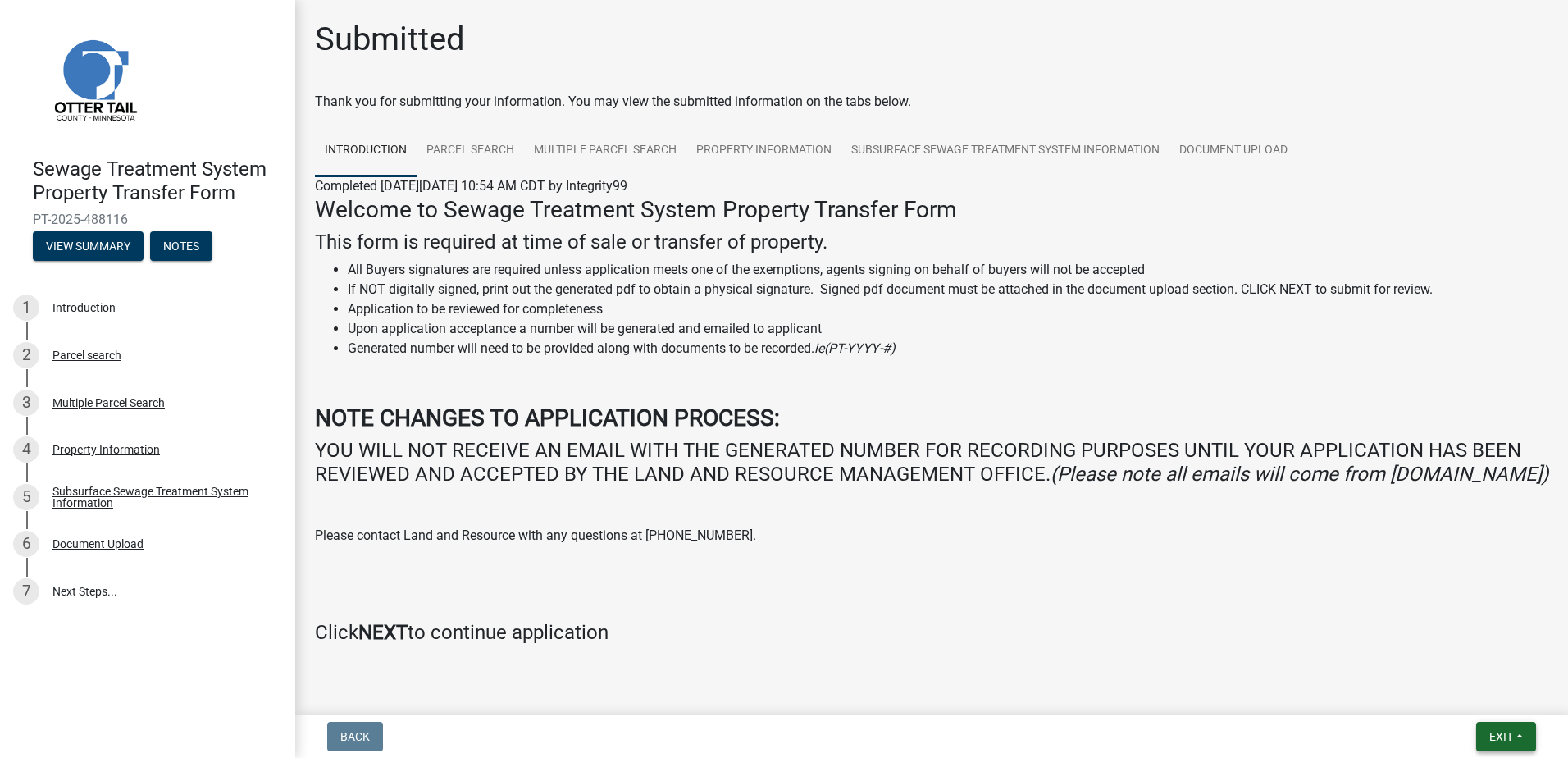
click at [1497, 733] on span "Exit" at bounding box center [1501, 737] width 24 height 13
click at [1465, 699] on button "Save & Exit" at bounding box center [1470, 694] width 131 height 40
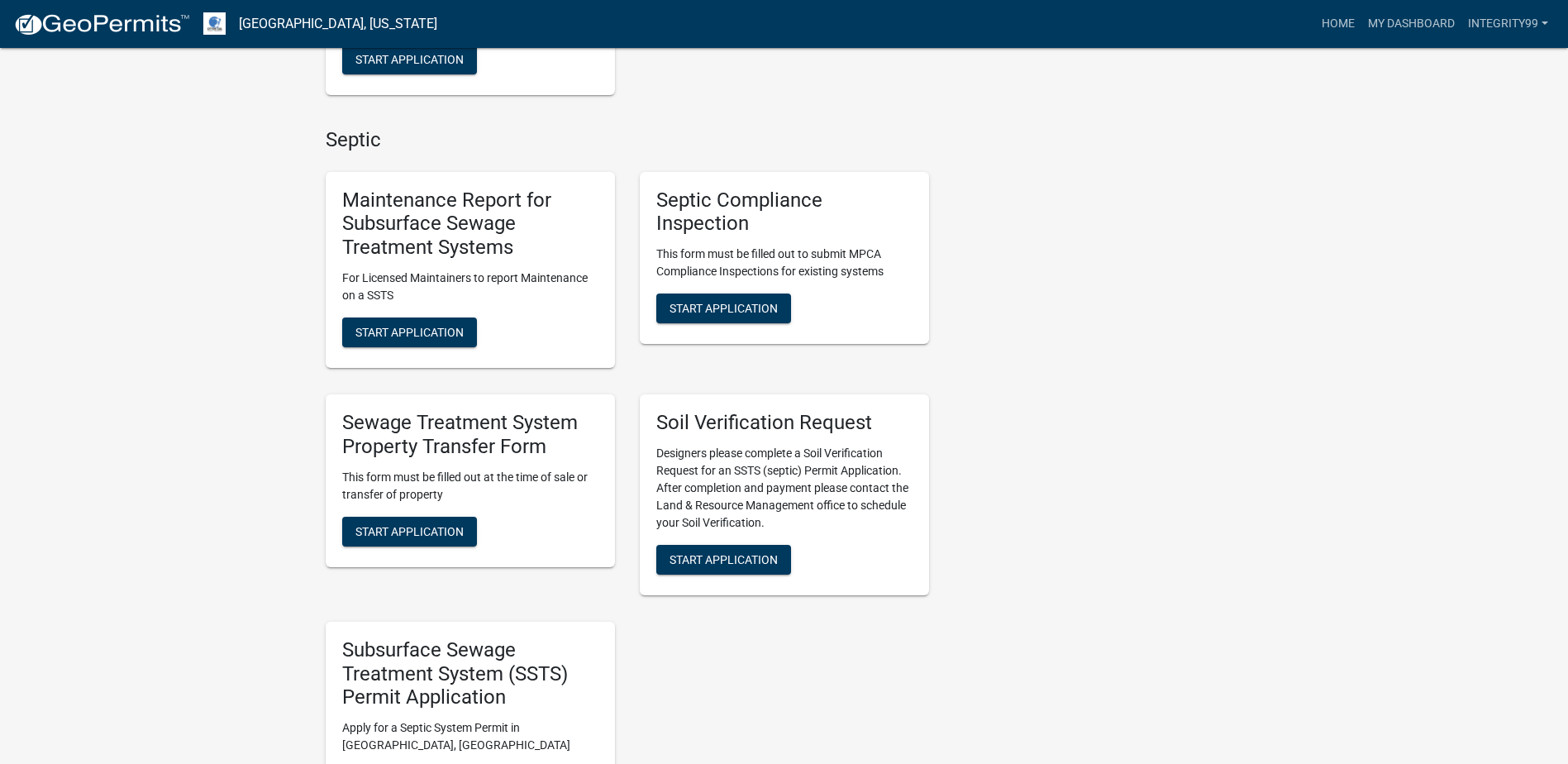
scroll to position [661, 0]
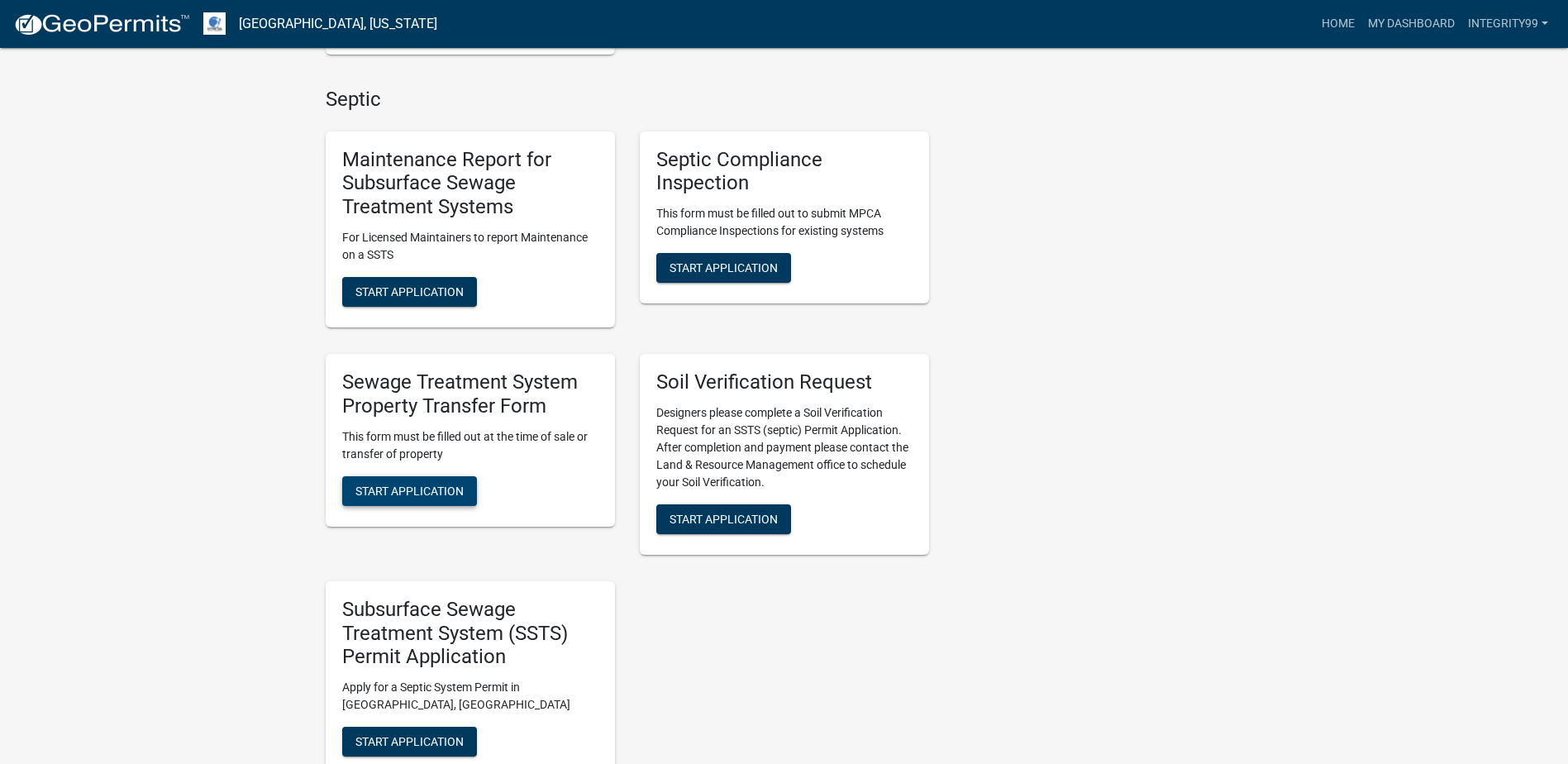
click at [404, 487] on span "Start Application" at bounding box center [409, 490] width 108 height 13
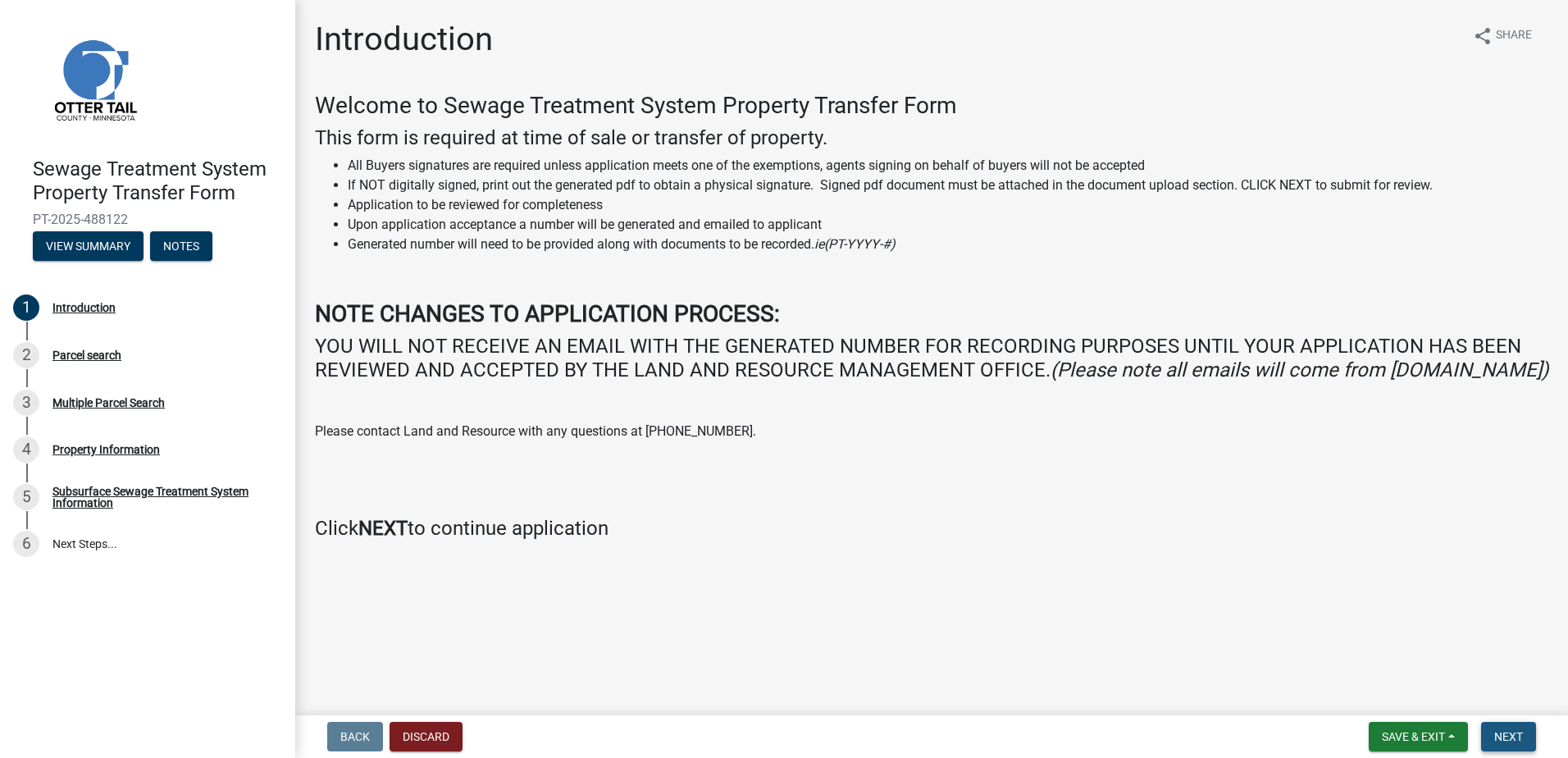
click at [1503, 743] on span "Next" at bounding box center [1508, 737] width 29 height 13
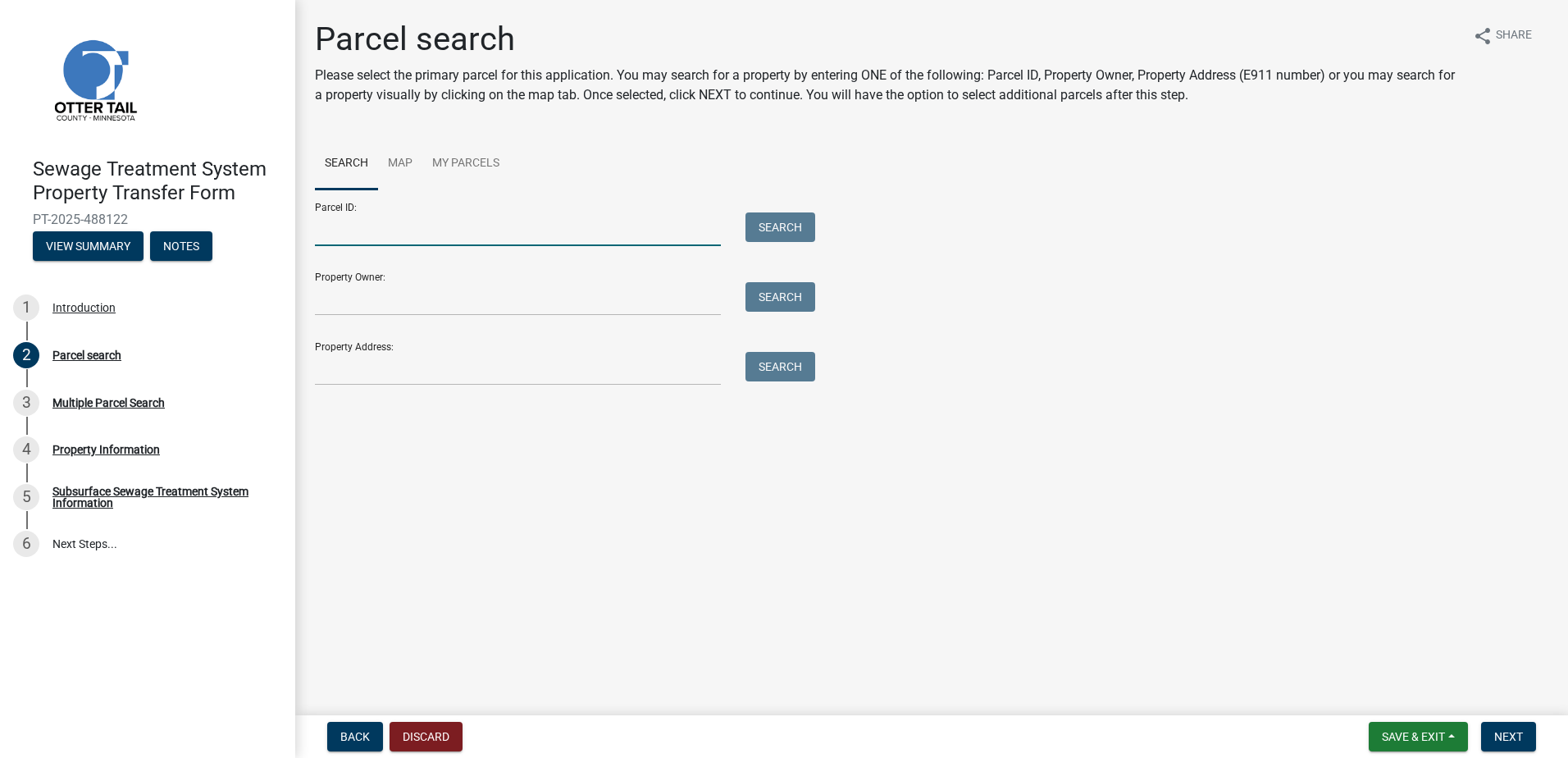
click at [384, 226] on input "Parcel ID:" at bounding box center [518, 229] width 406 height 34
type input "19000330239900"
click at [759, 224] on button "Search" at bounding box center [781, 228] width 69 height 30
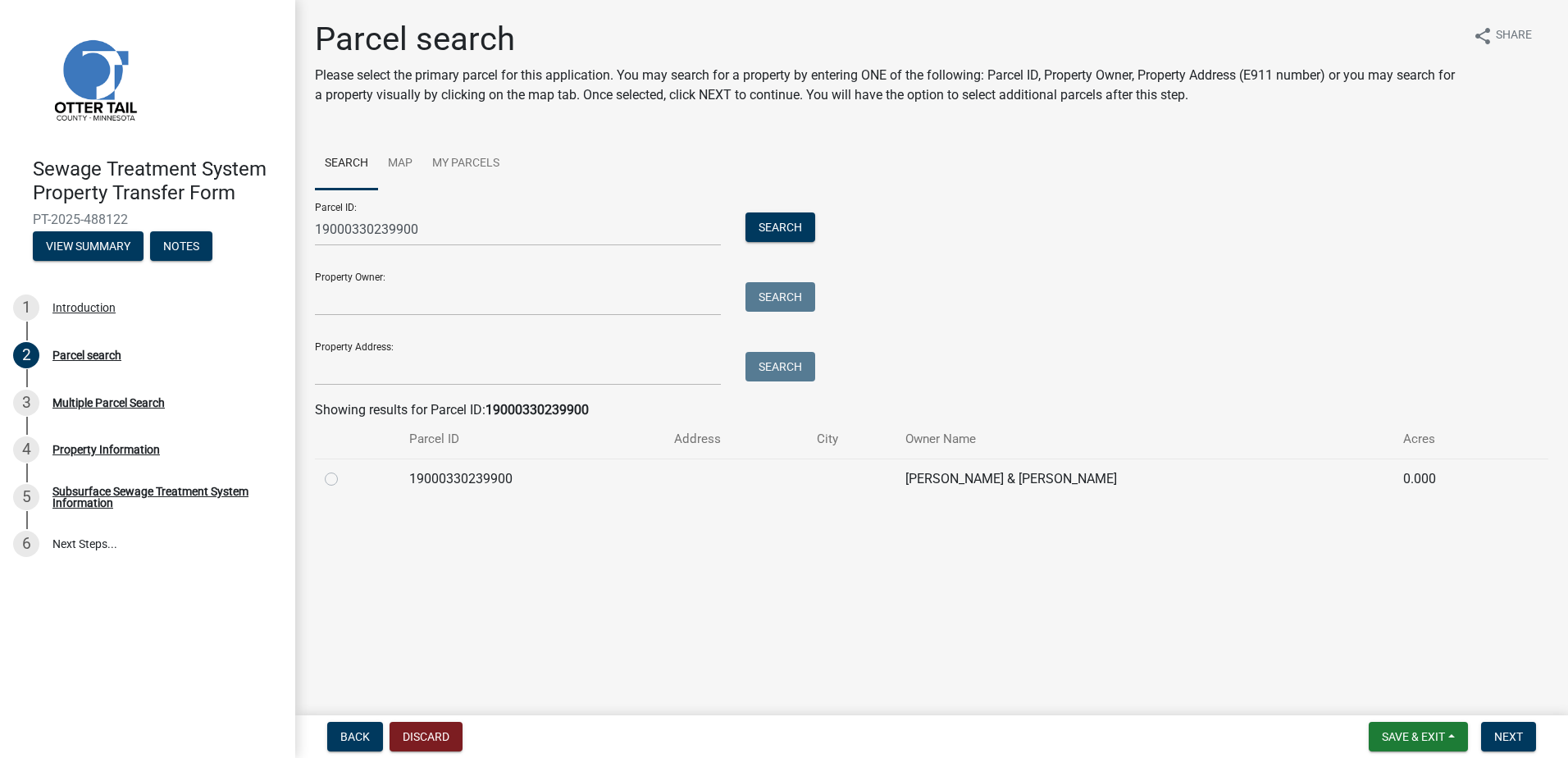
click at [345, 469] on label at bounding box center [345, 469] width 0 height 0
click at [345, 477] on input "radio" at bounding box center [350, 474] width 11 height 11
radio input "true"
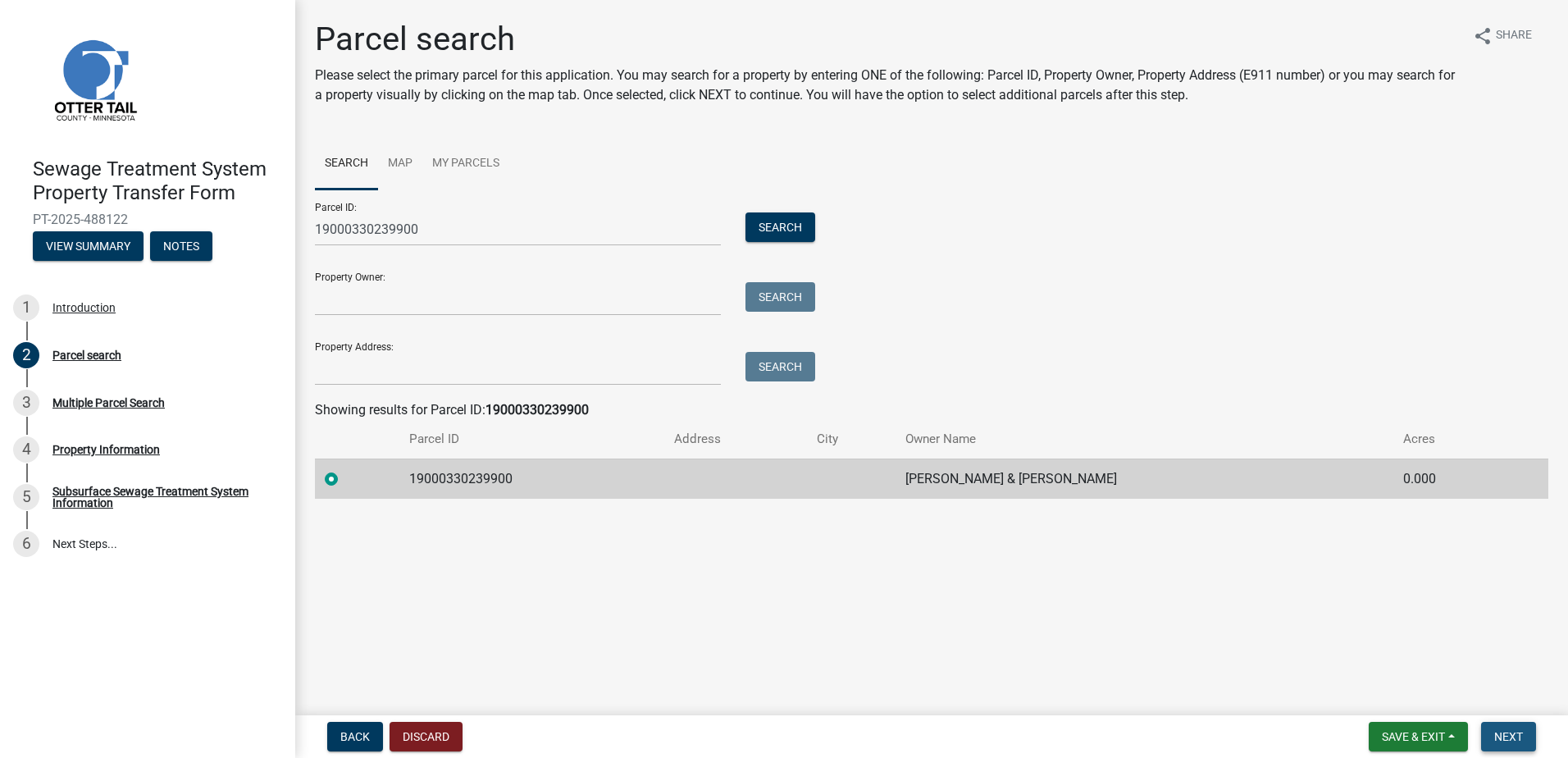
click at [1494, 738] on button "Next" at bounding box center [1508, 737] width 55 height 30
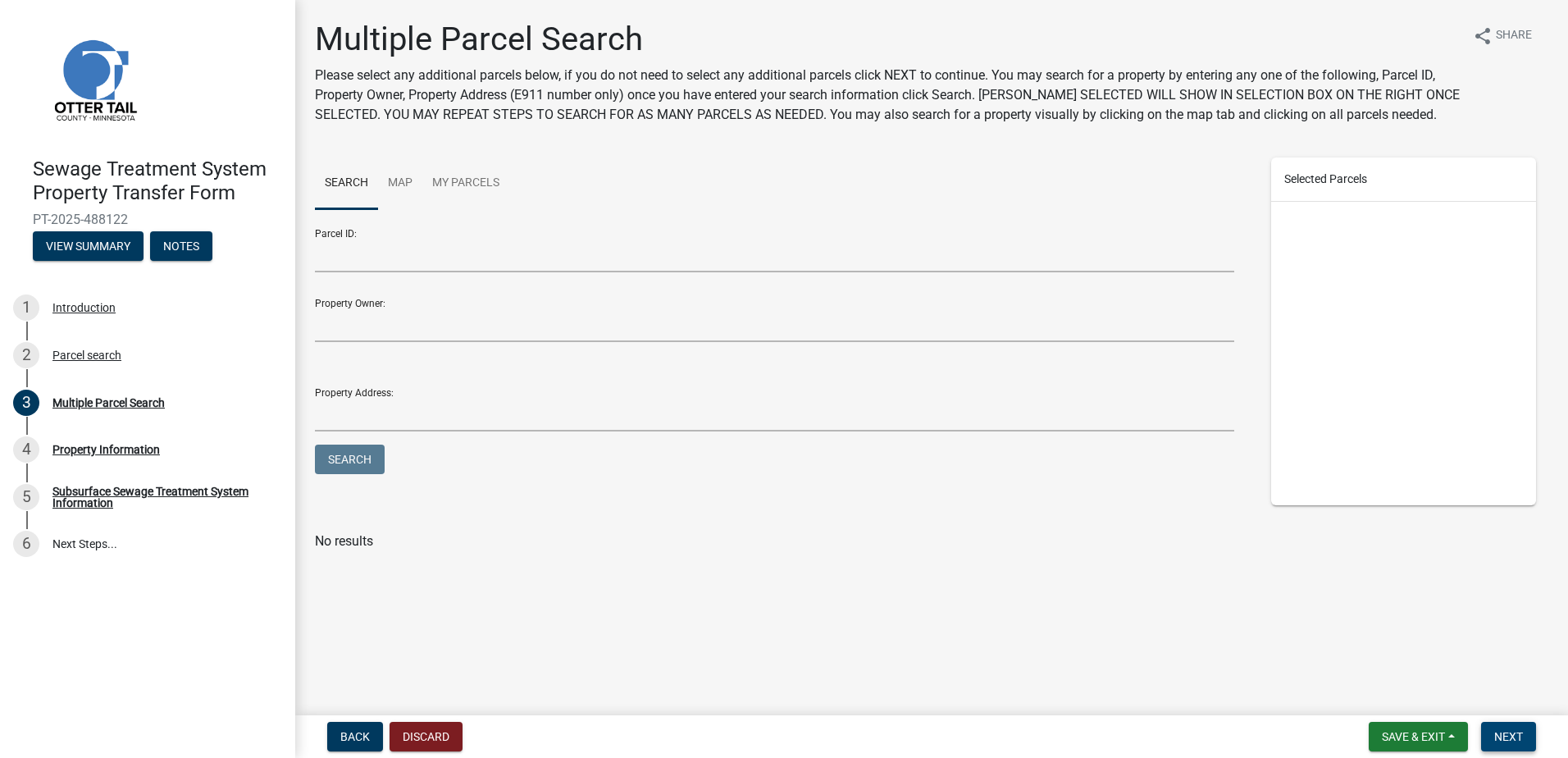
click at [1494, 738] on button "Next" at bounding box center [1508, 737] width 55 height 30
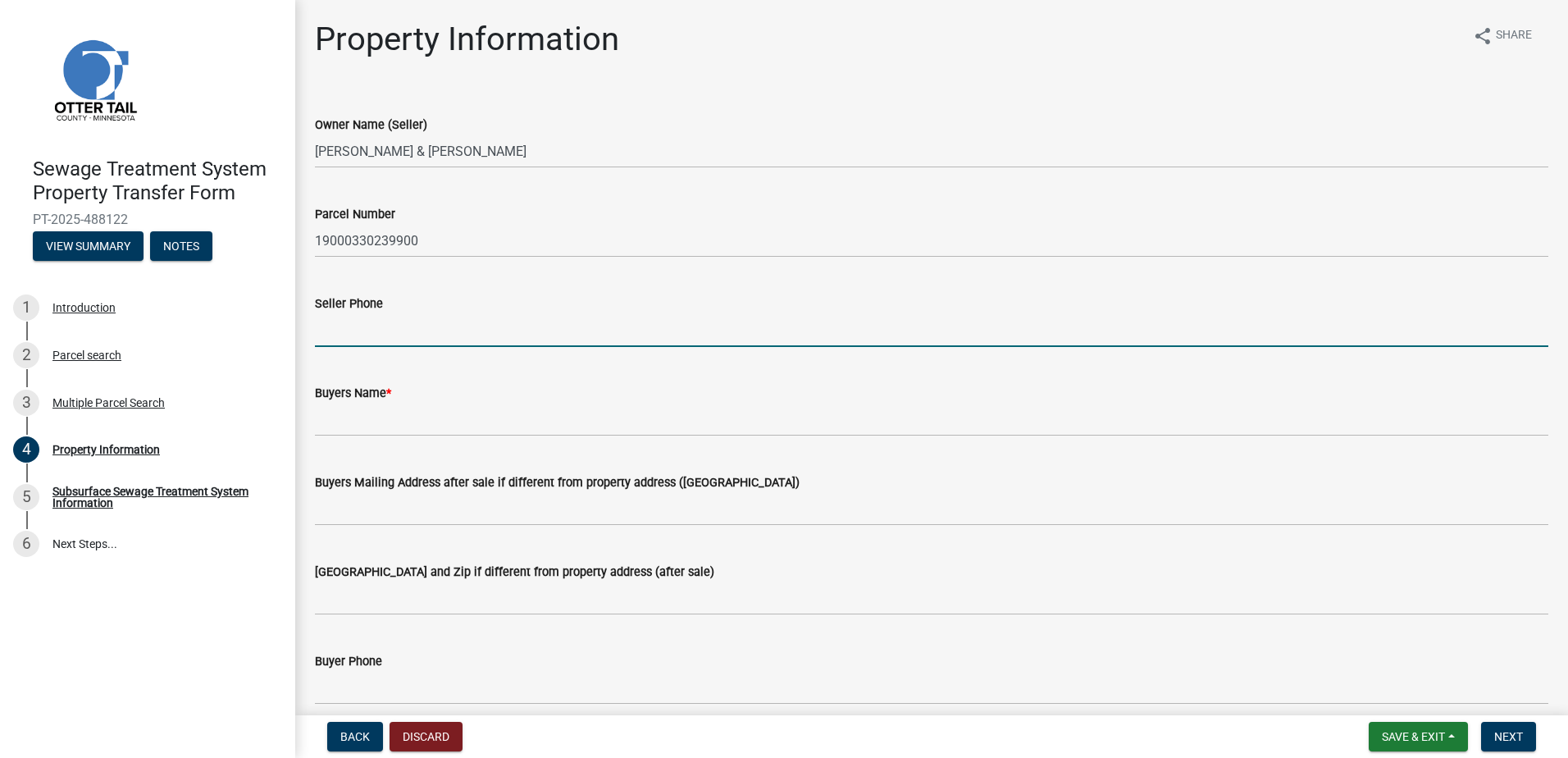
click at [419, 338] on input "Seller Phone" at bounding box center [932, 330] width 1234 height 34
type input "[PHONE_NUMBER]"
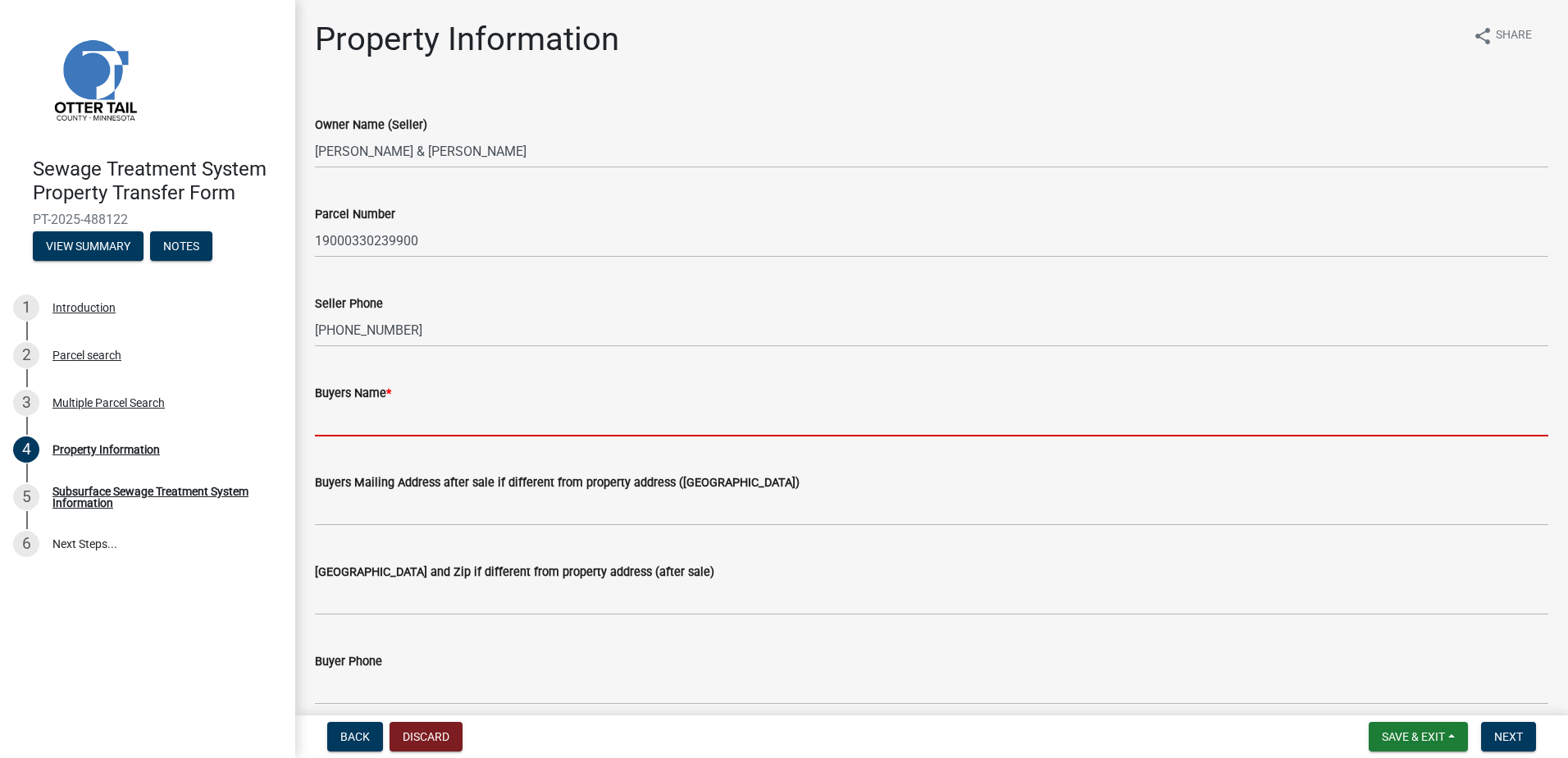
click at [353, 428] on input "Buyers Name *" at bounding box center [932, 420] width 1234 height 34
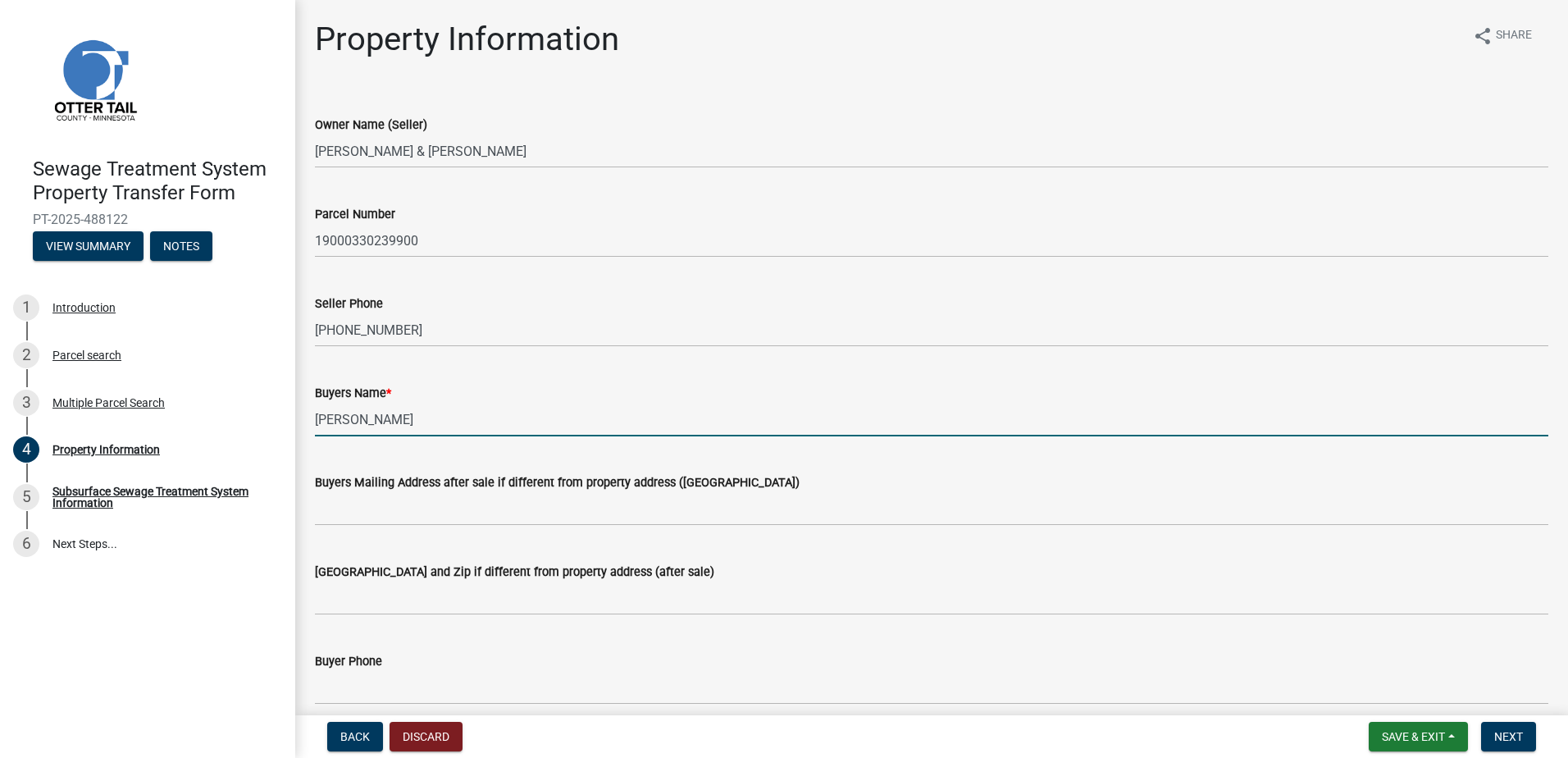
type input "[PERSON_NAME]"
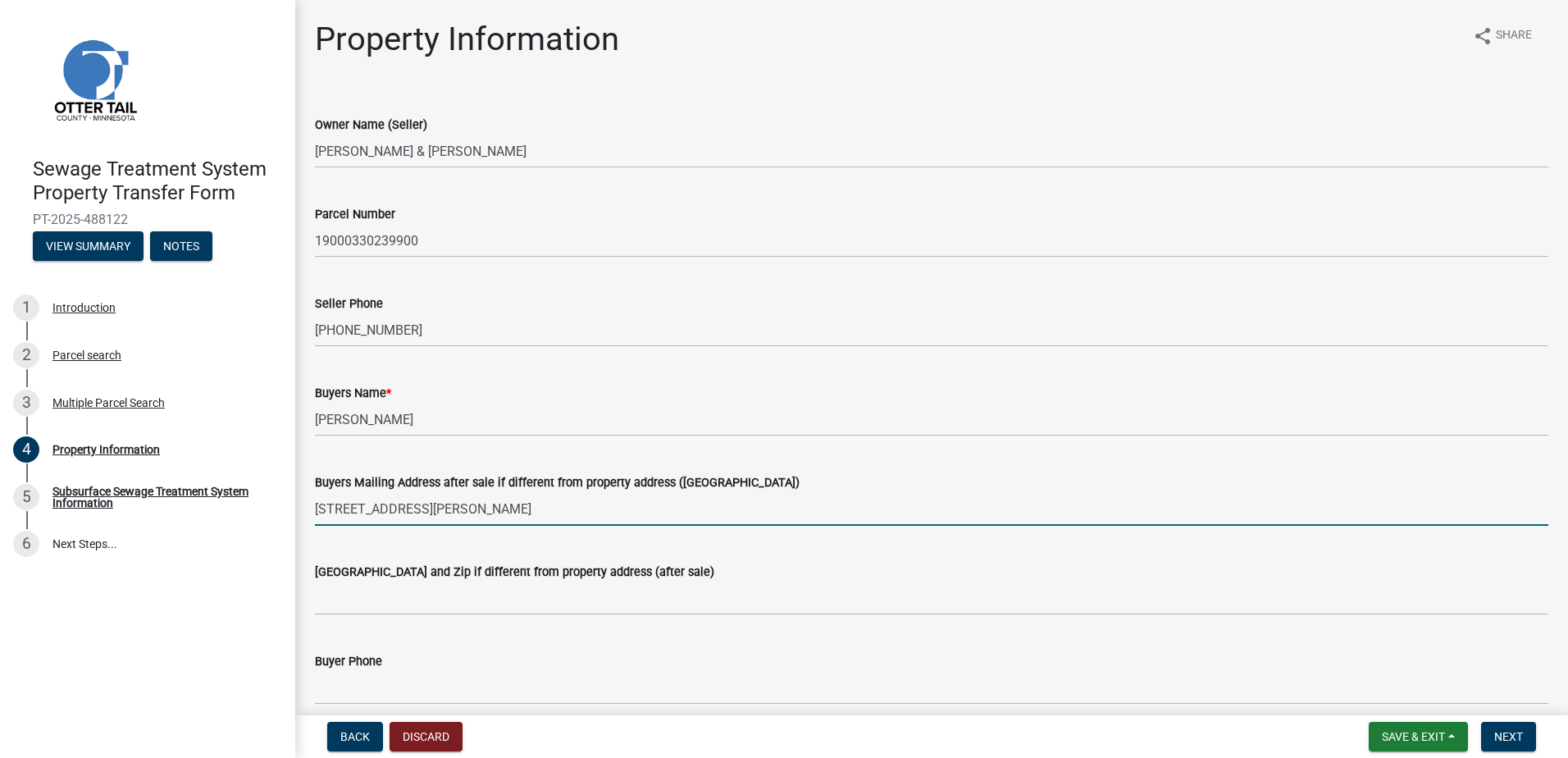
type input "[STREET_ADDRESS][PERSON_NAME]"
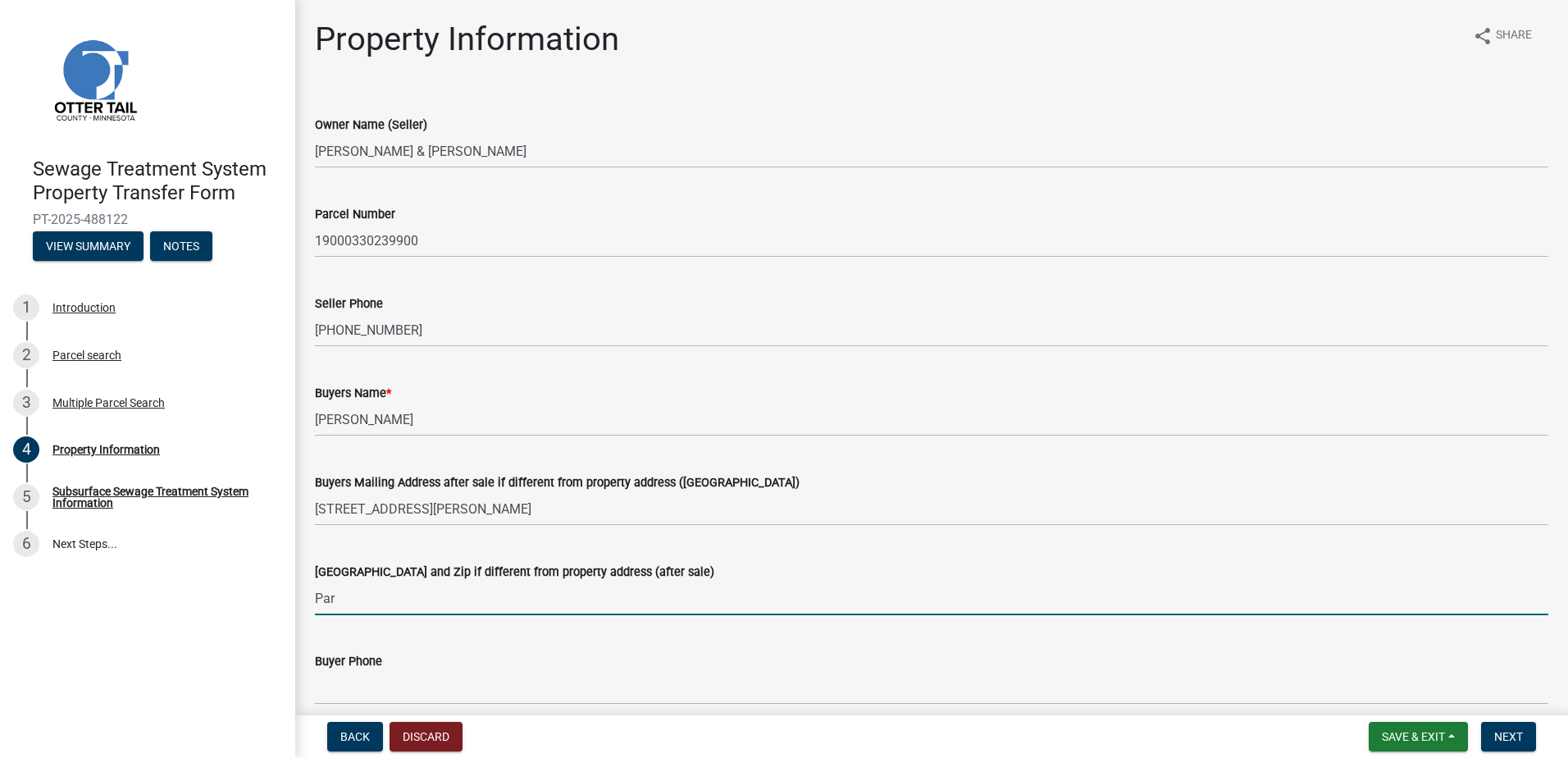
type input "[GEOGRAPHIC_DATA]"
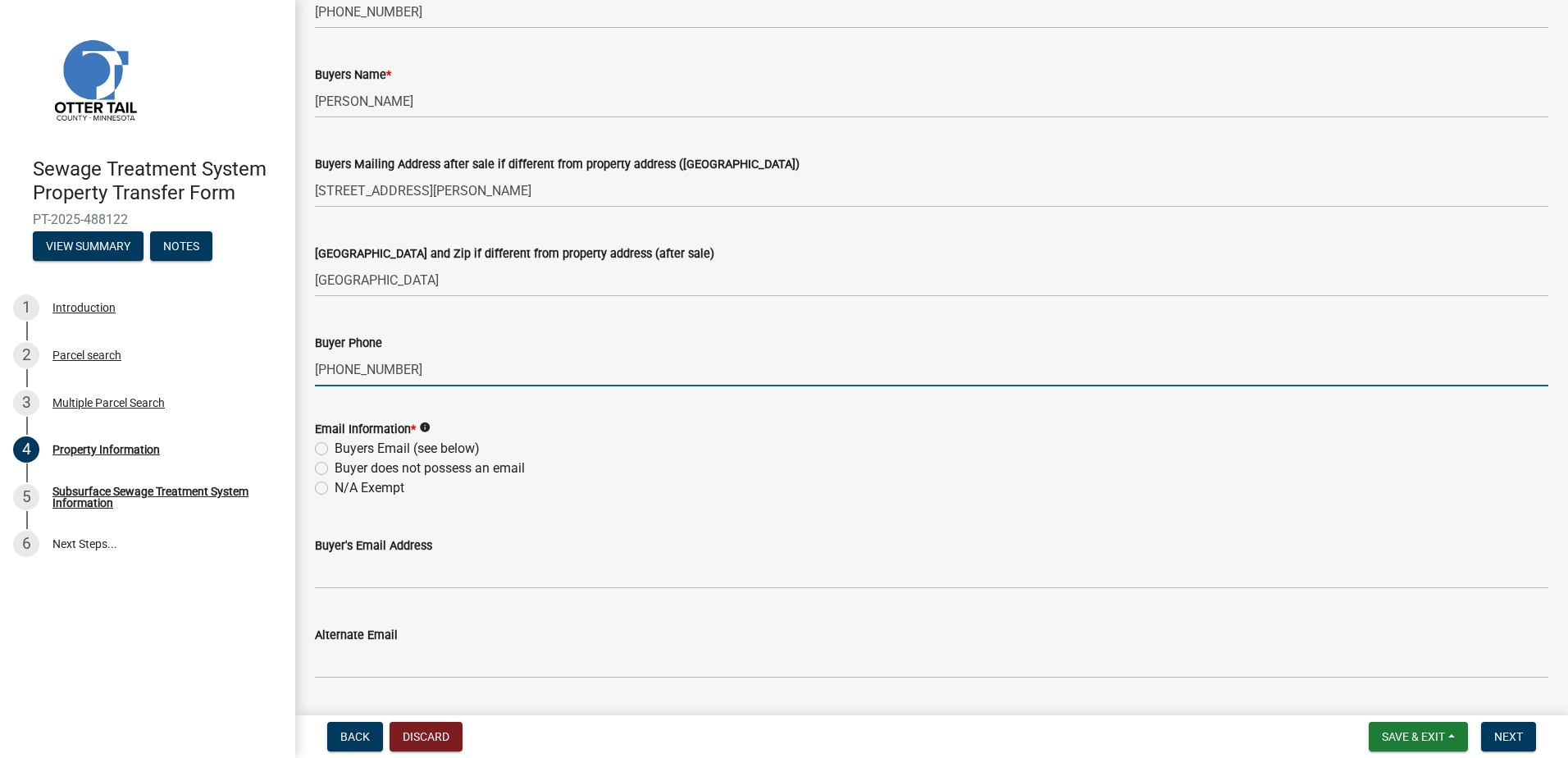
scroll to position [492, 0]
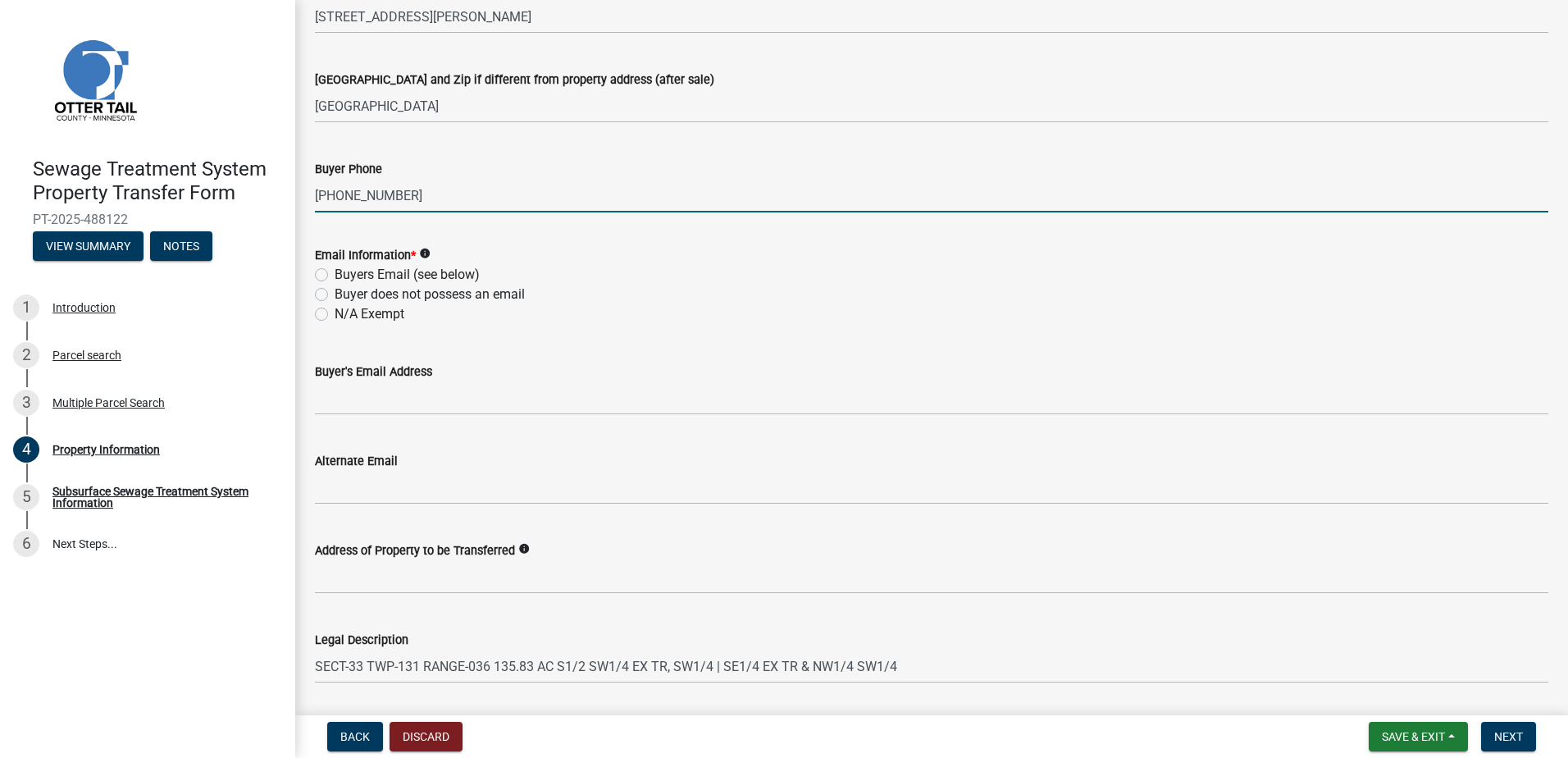
type input "[PHONE_NUMBER]"
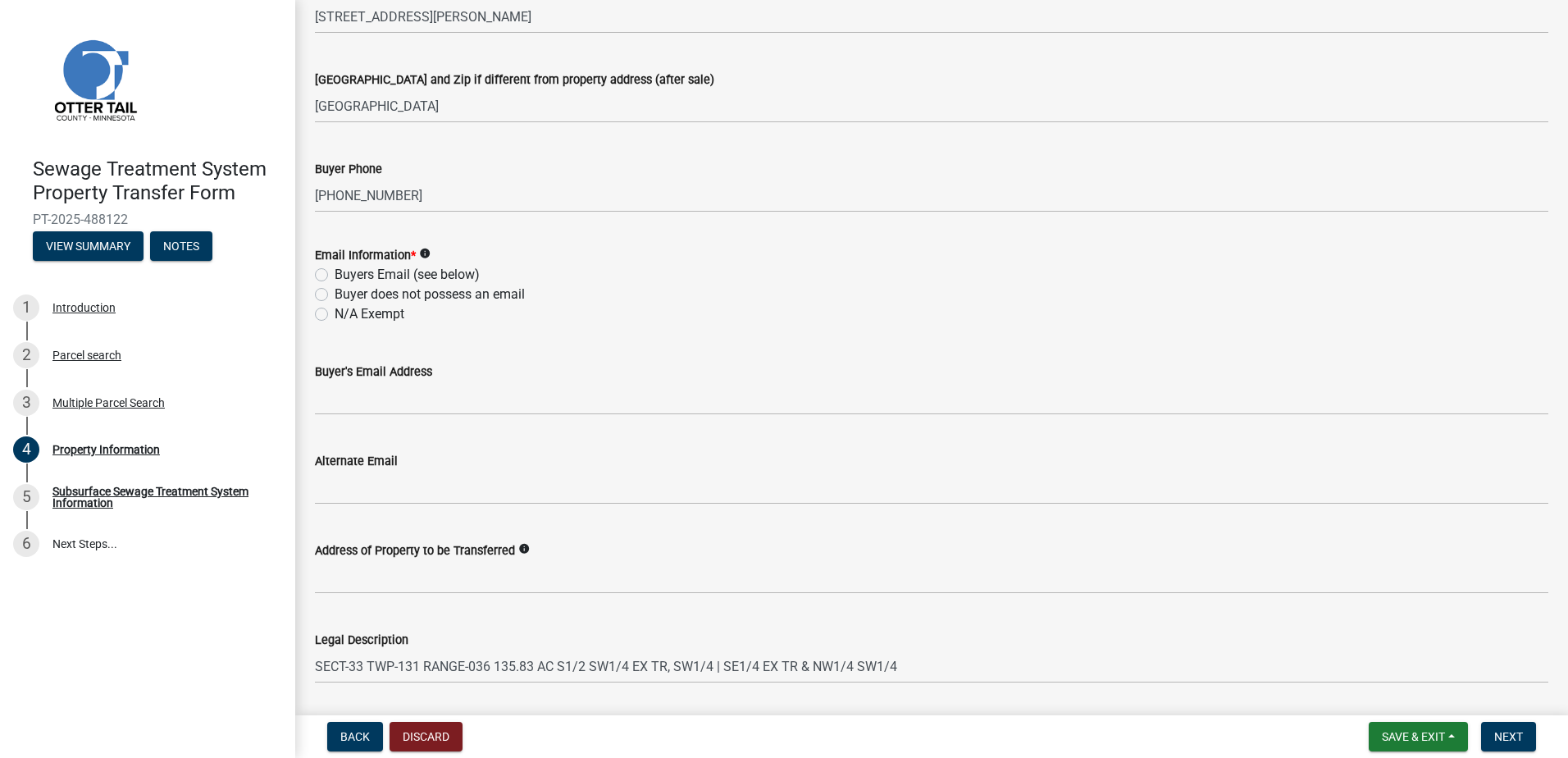
click at [335, 295] on label "Buyer does not possess an email" at bounding box center [430, 295] width 190 height 20
click at [335, 295] on input "Buyer does not possess an email" at bounding box center [340, 290] width 11 height 11
radio input "true"
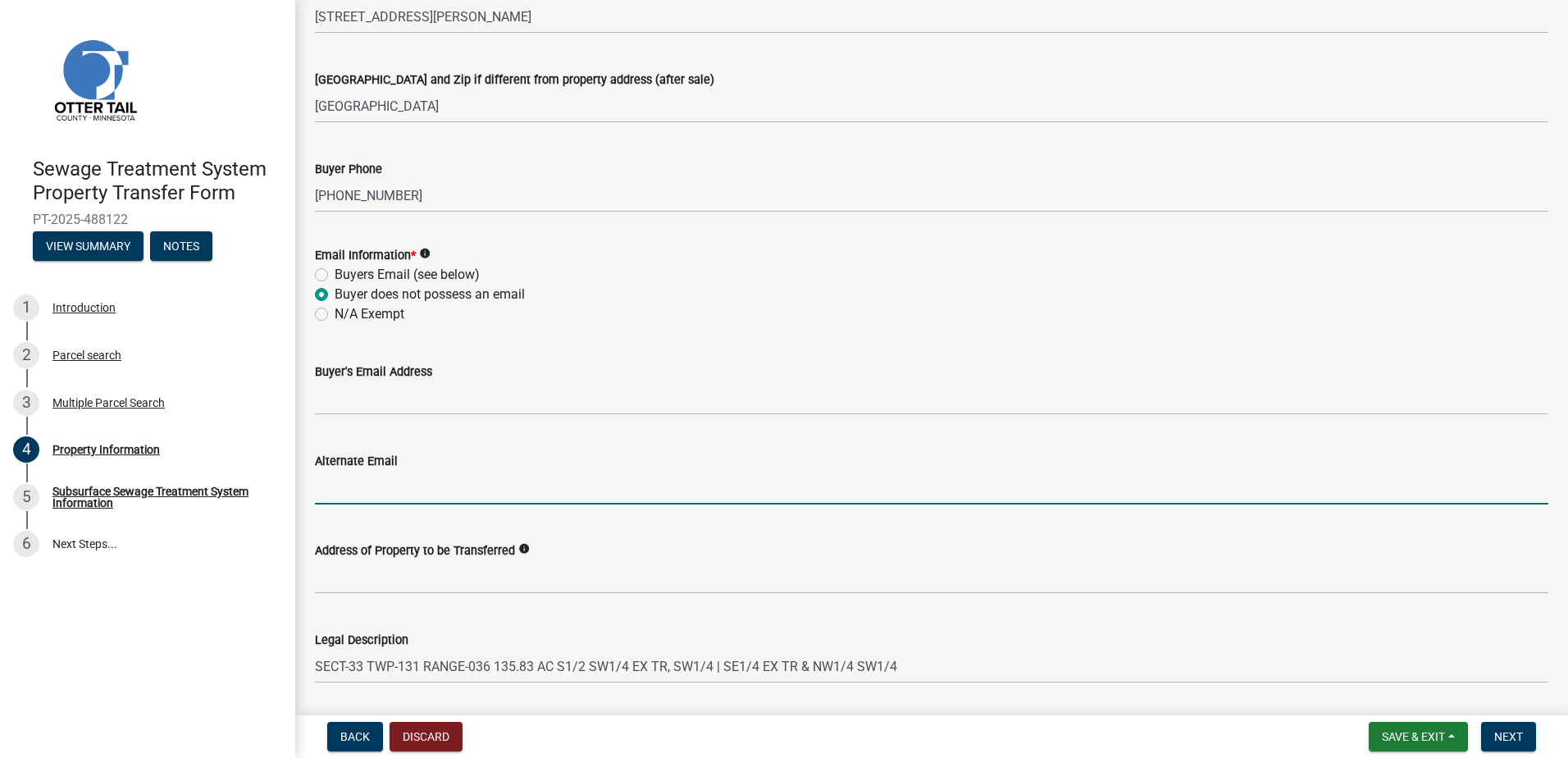
click at [351, 501] on input "Alternate Email" at bounding box center [932, 487] width 1234 height 34
type input "[PERSON_NAME][EMAIL_ADDRESS][DOMAIN_NAME]"
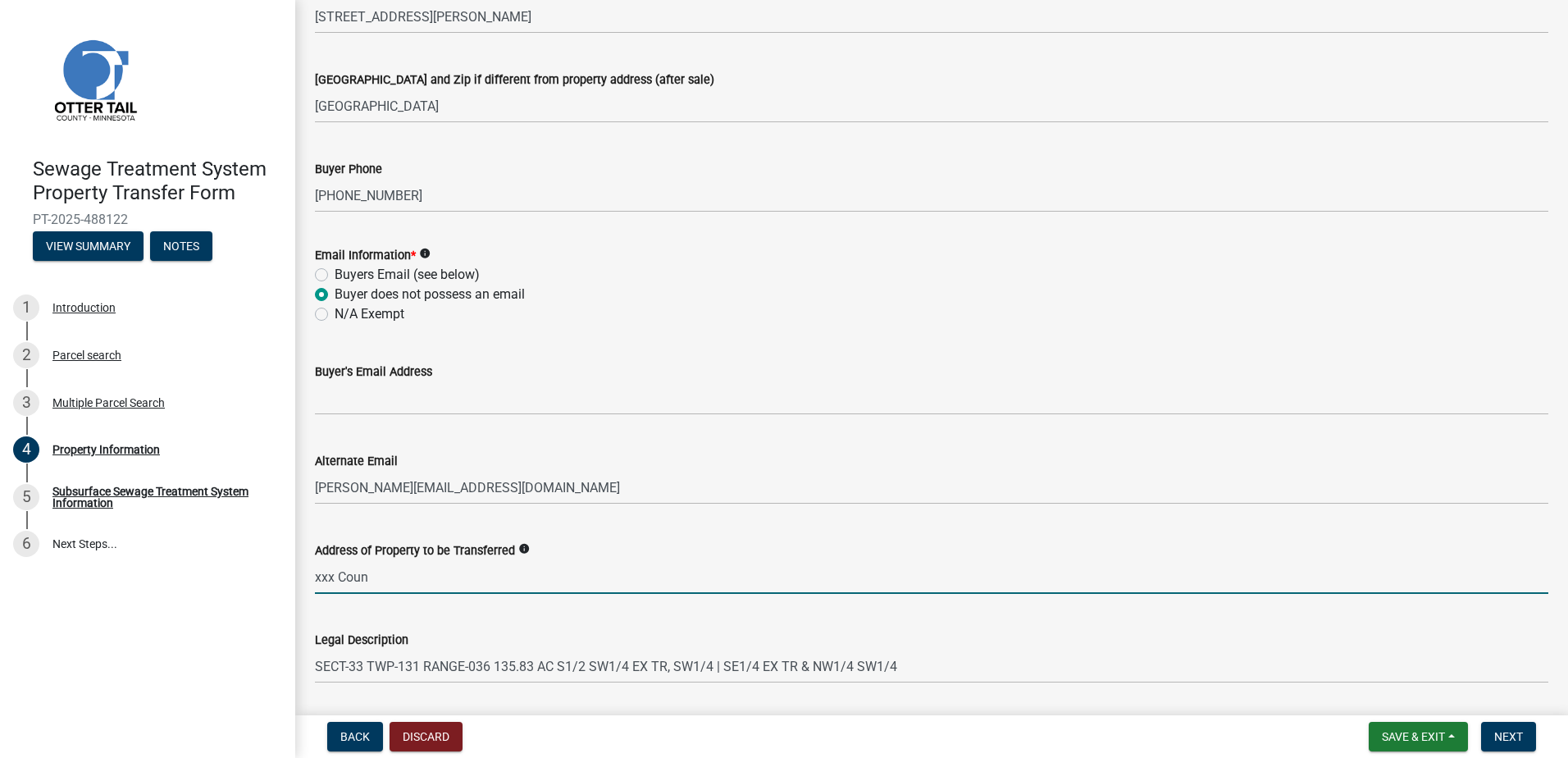
type input "xxx [GEOGRAPHIC_DATA]"
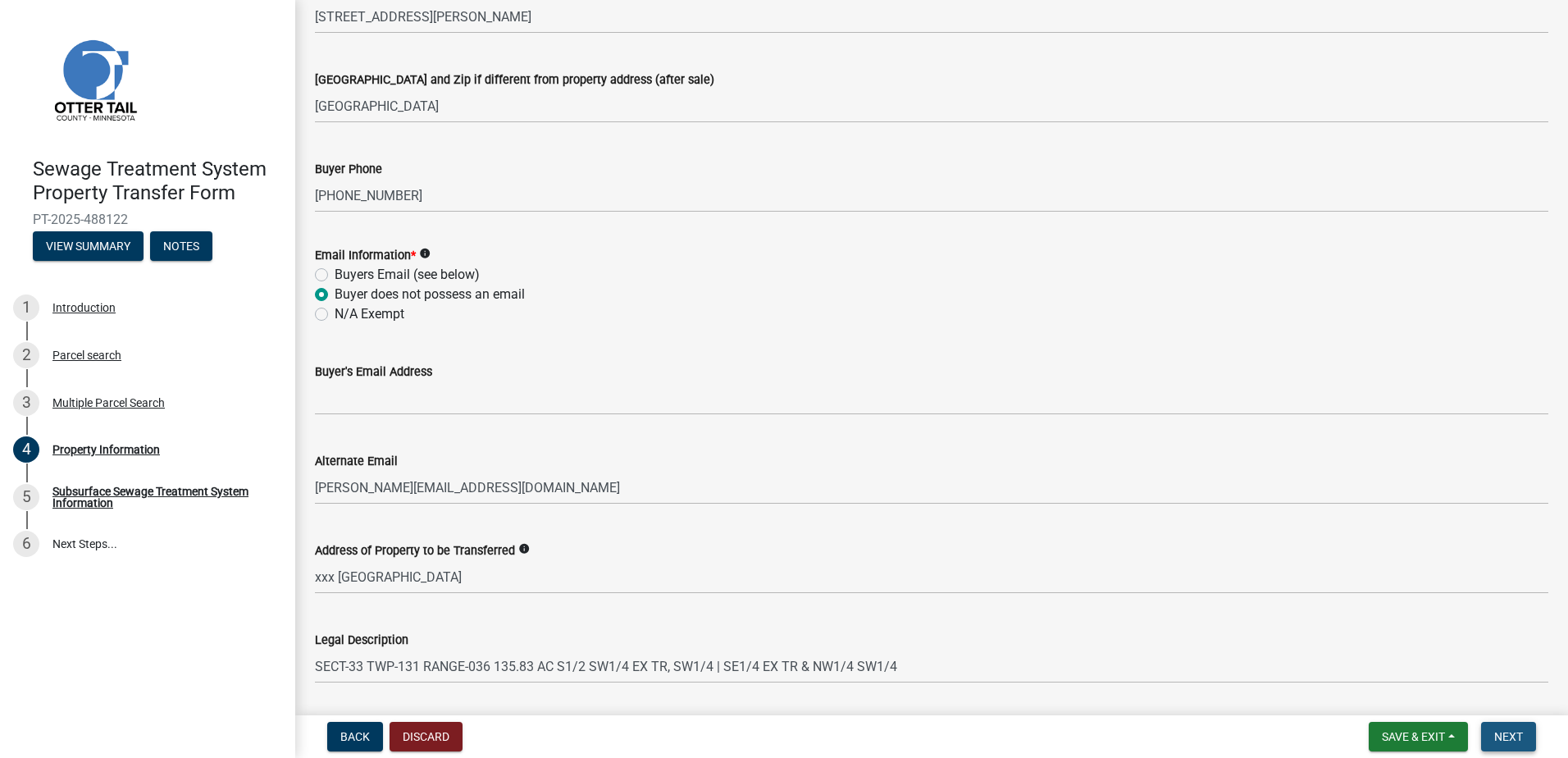
click at [1518, 737] on span "Next" at bounding box center [1508, 737] width 29 height 13
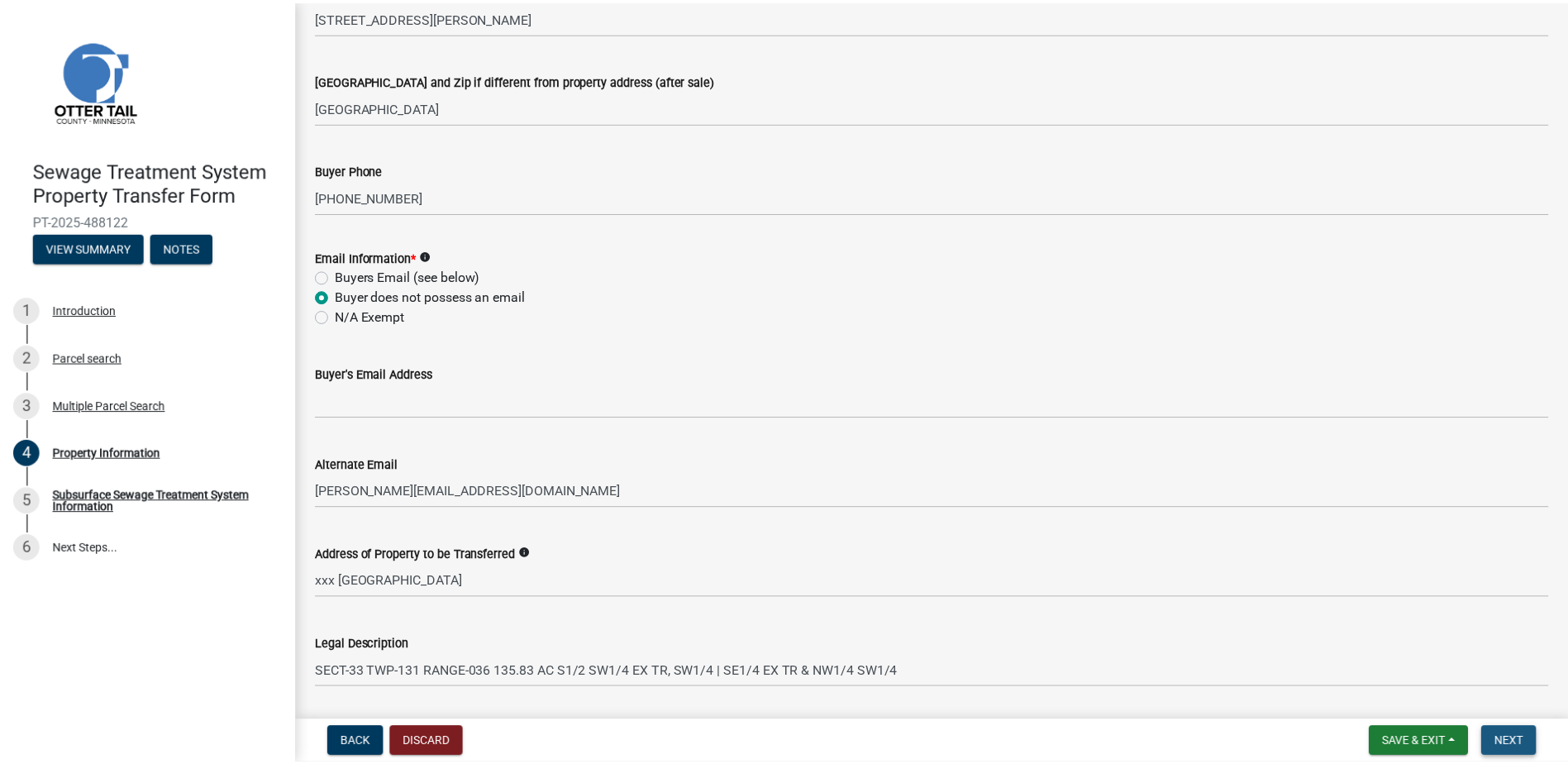
scroll to position [0, 0]
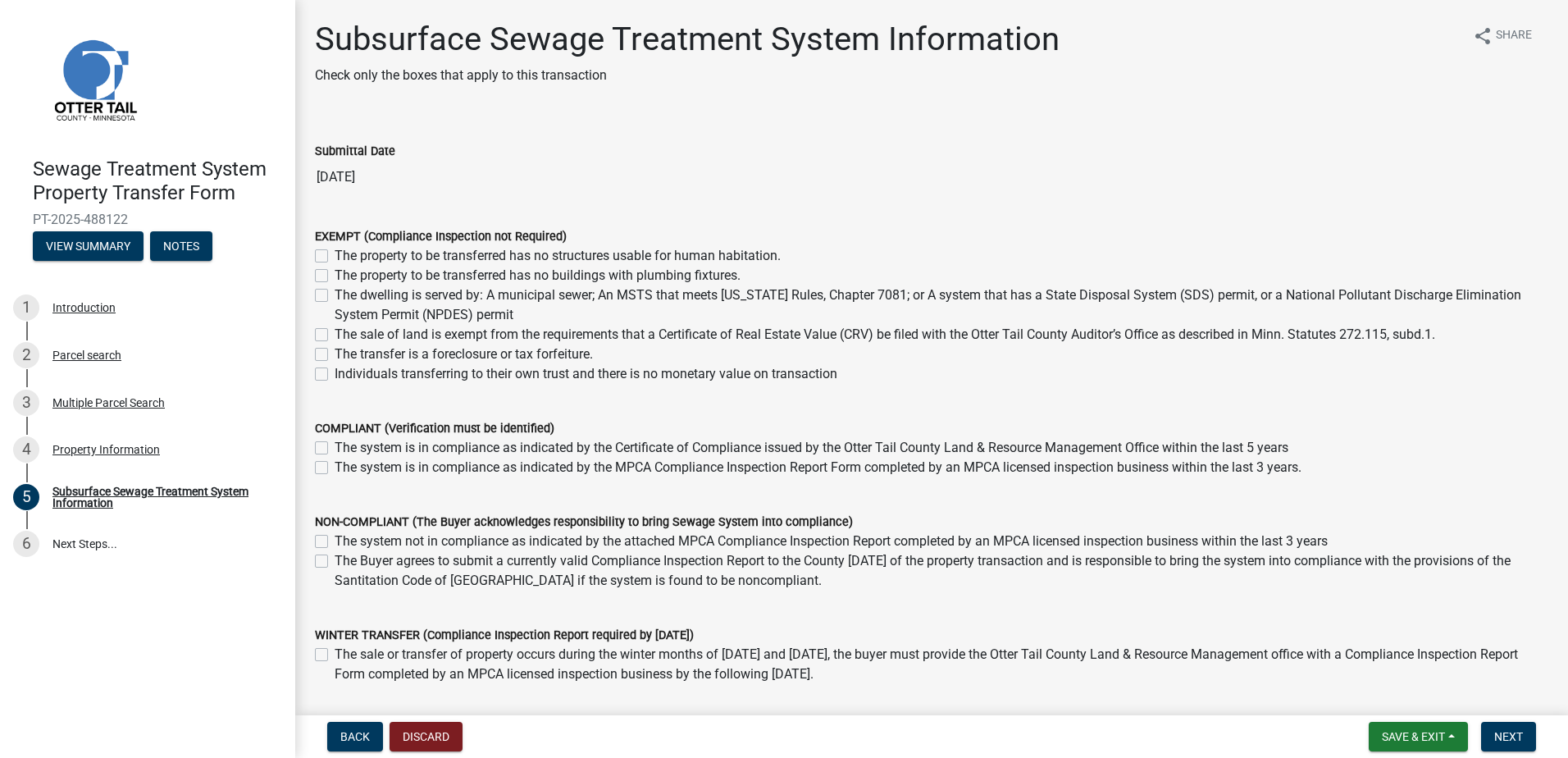
click at [335, 276] on label "The property to be transferred has no buildings with plumbing fixtures." at bounding box center [538, 276] width 406 height 20
click at [335, 276] on input "The property to be transferred has no buildings with plumbing fixtures." at bounding box center [340, 271] width 11 height 11
checkbox input "true"
checkbox input "false"
checkbox input "true"
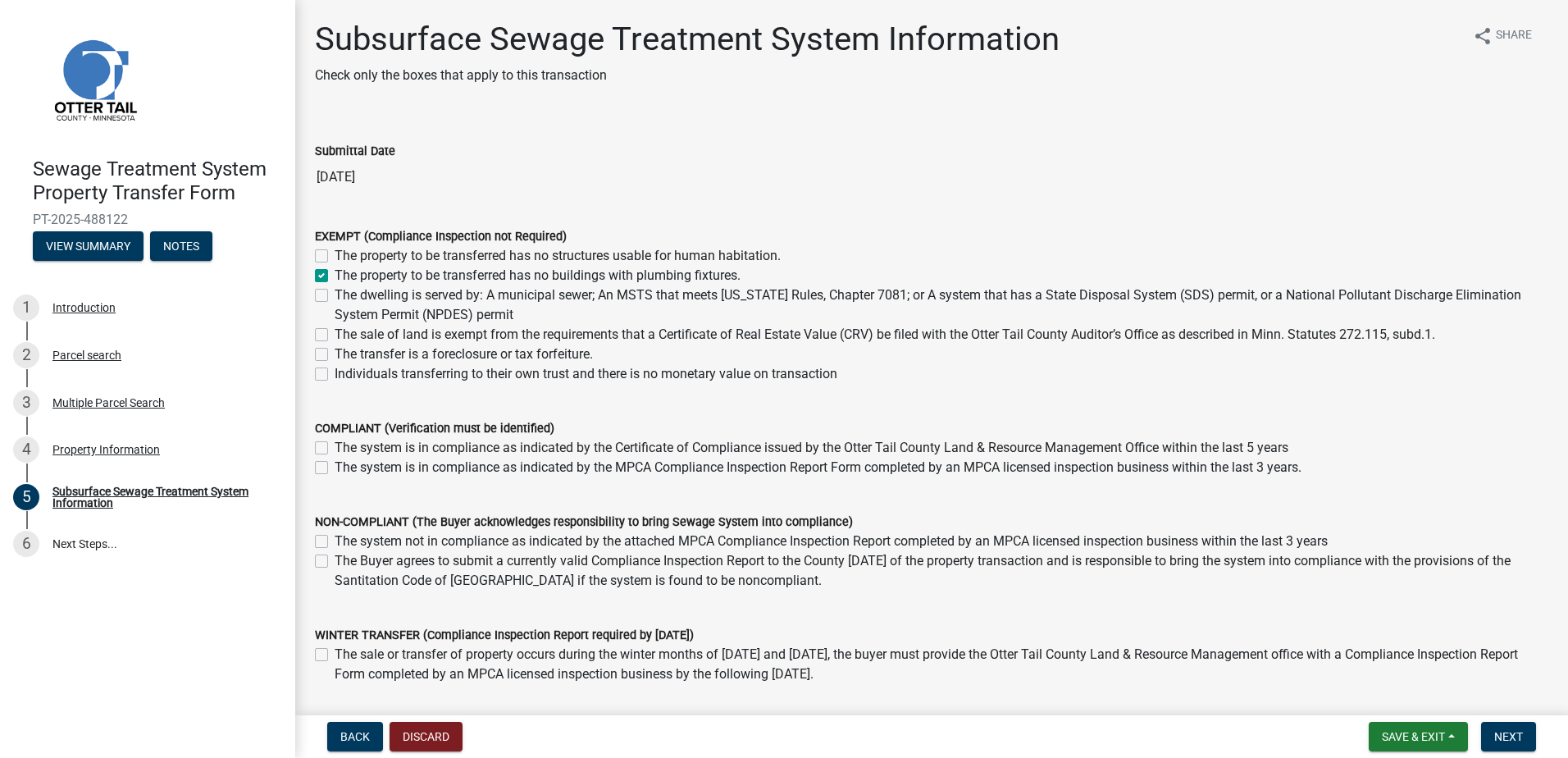
checkbox input "false"
click at [1506, 729] on button "Next" at bounding box center [1508, 737] width 55 height 30
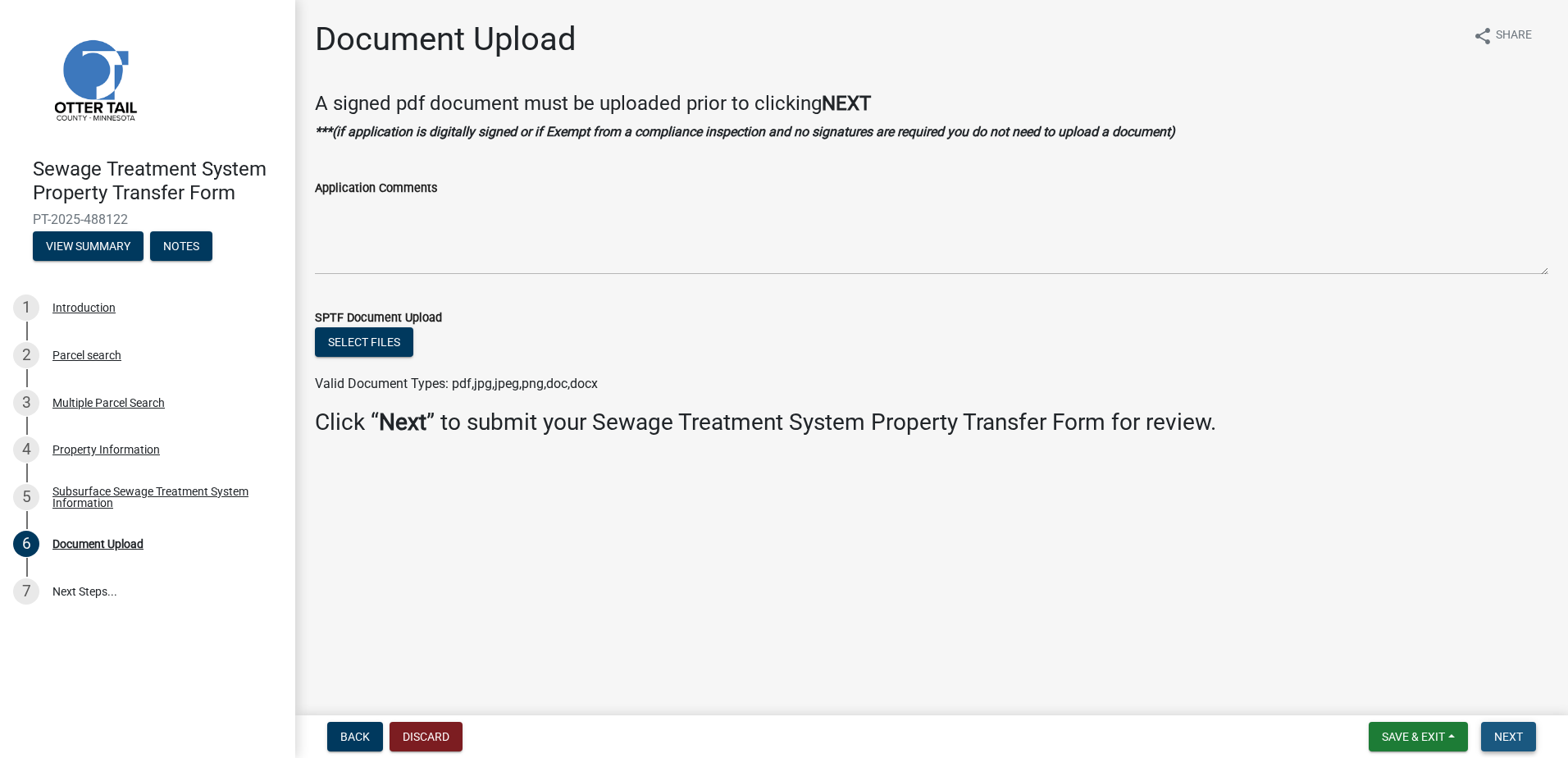
click at [1506, 729] on button "Next" at bounding box center [1508, 737] width 55 height 30
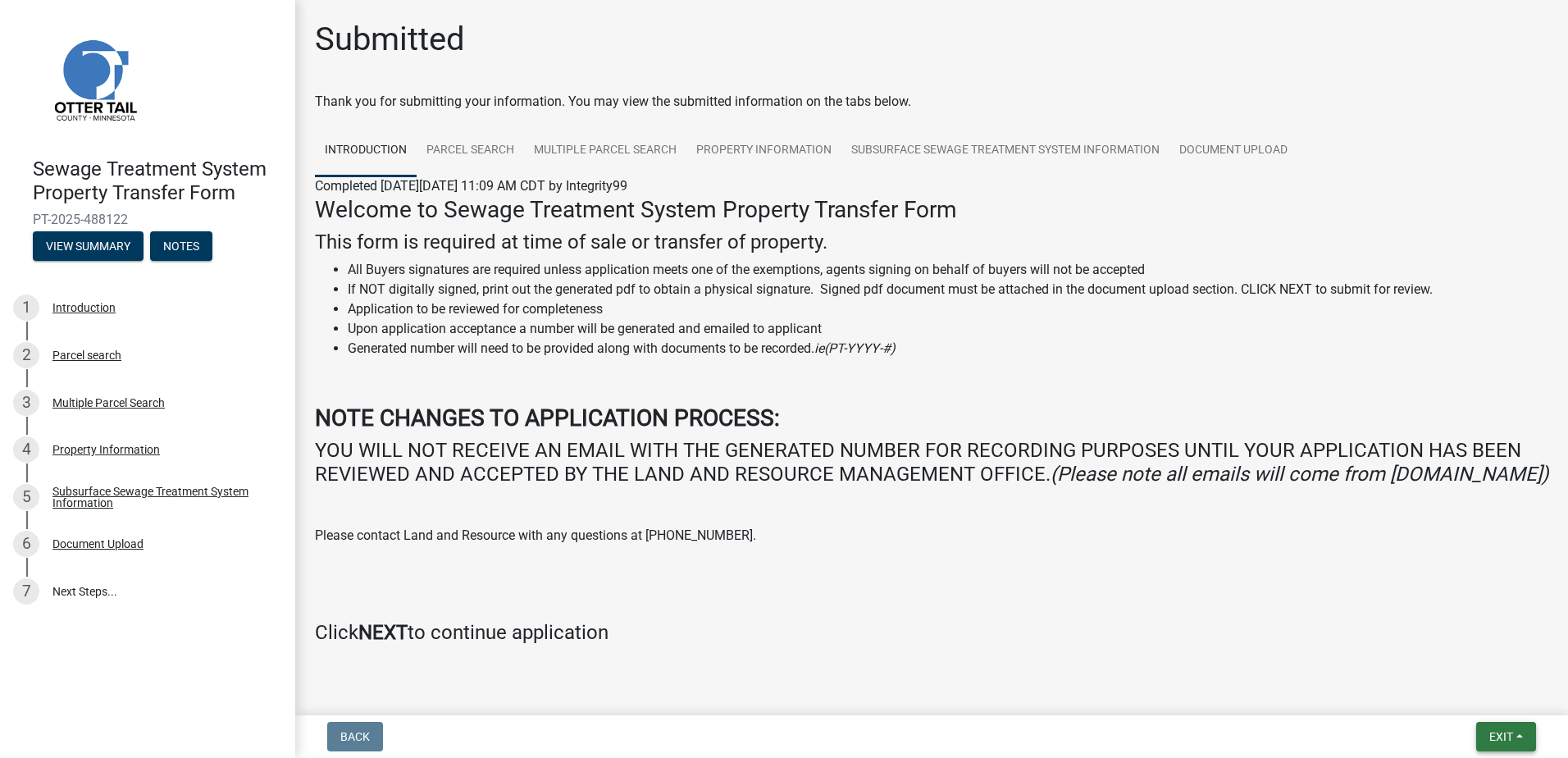
click at [1506, 729] on button "Exit" at bounding box center [1506, 737] width 60 height 30
click at [1473, 690] on button "Save & Exit" at bounding box center [1470, 694] width 131 height 40
